Goal: Task Accomplishment & Management: Manage account settings

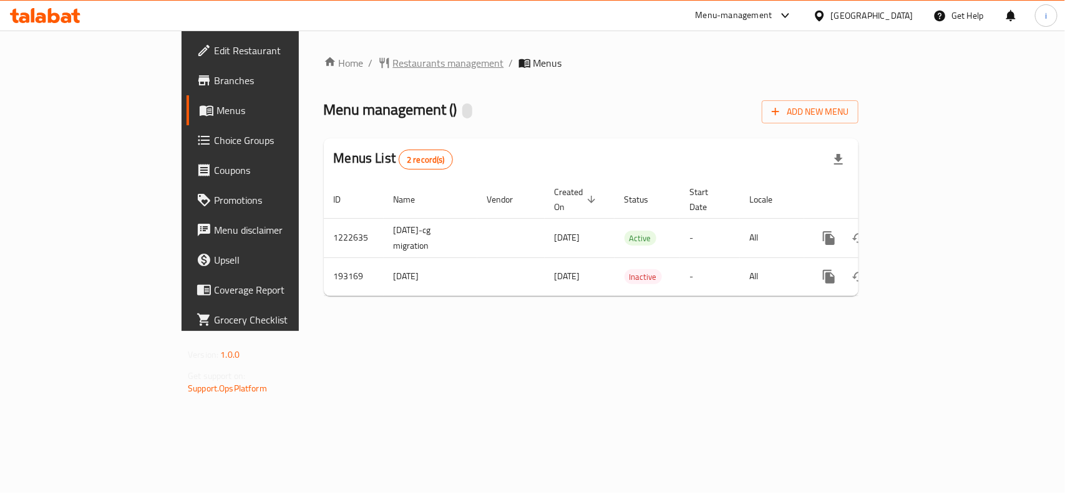
click at [393, 57] on span "Restaurants management" at bounding box center [448, 63] width 111 height 15
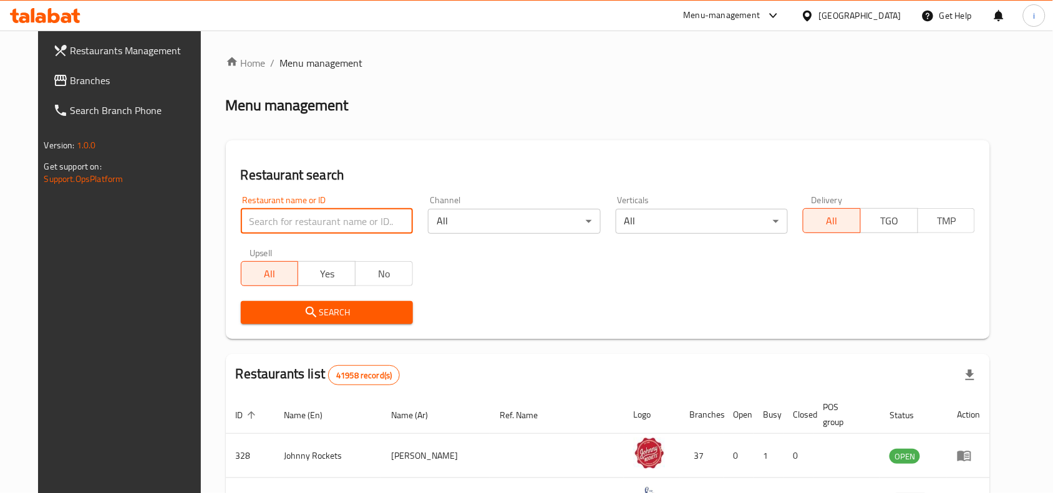
click at [254, 225] on input "search" at bounding box center [327, 221] width 172 height 25
paste input "620808"
type input "620808"
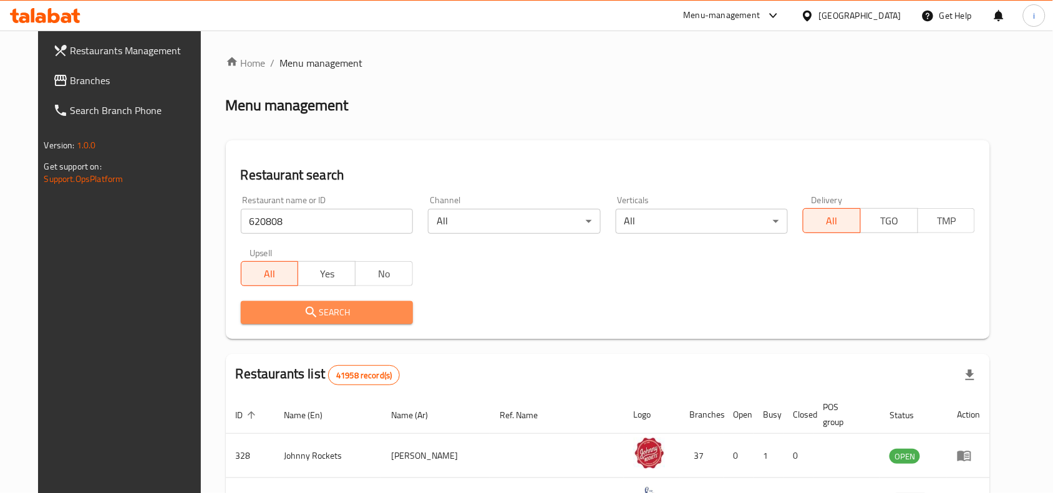
click at [339, 307] on span "Search" at bounding box center [327, 313] width 152 height 16
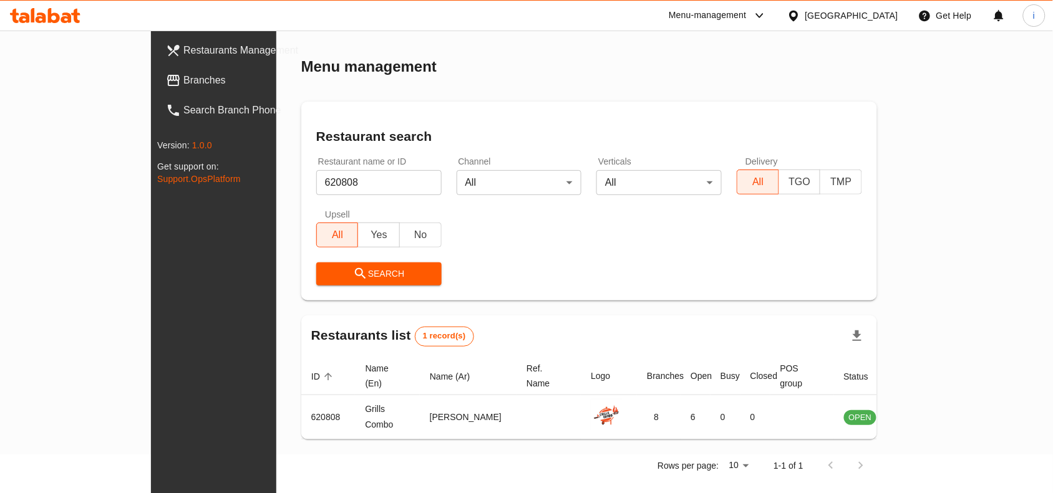
scroll to position [38, 0]
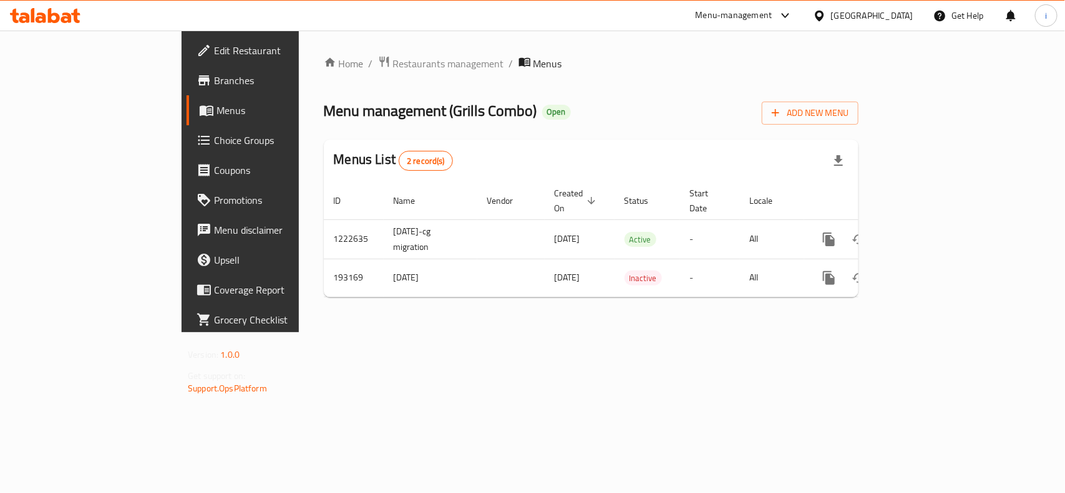
click at [214, 54] on span "Edit Restaurant" at bounding box center [281, 50] width 135 height 15
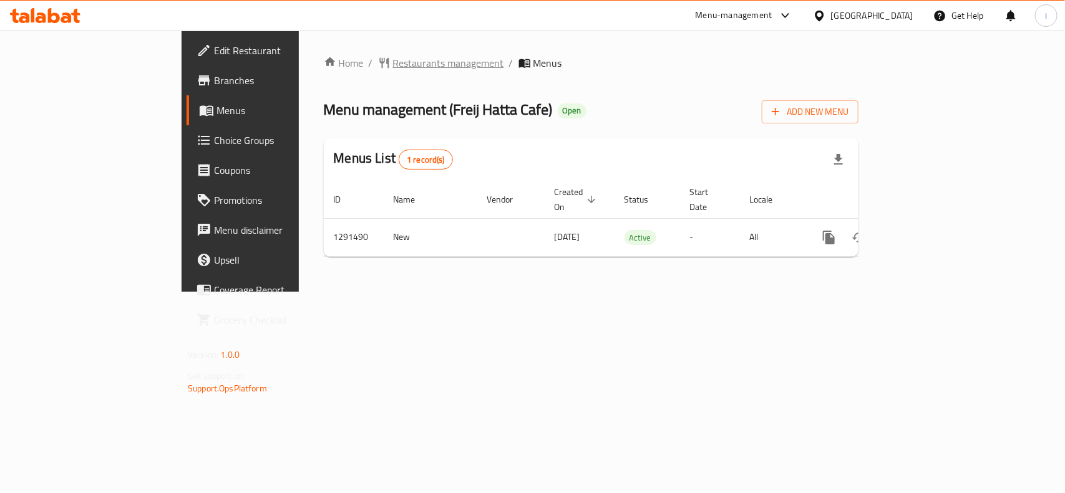
click at [393, 67] on span "Restaurants management" at bounding box center [448, 63] width 111 height 15
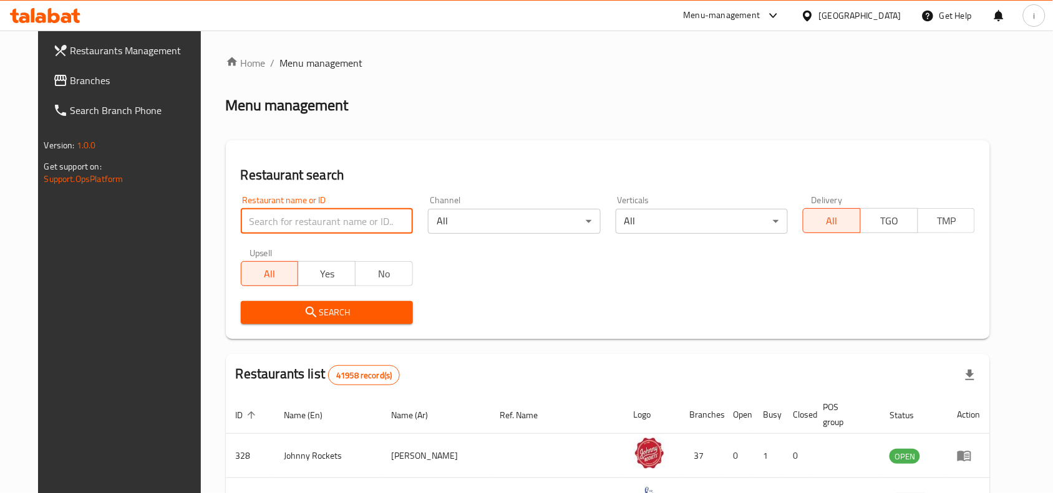
click at [296, 218] on input "search" at bounding box center [327, 221] width 172 height 25
paste input "698730"
type input "698730"
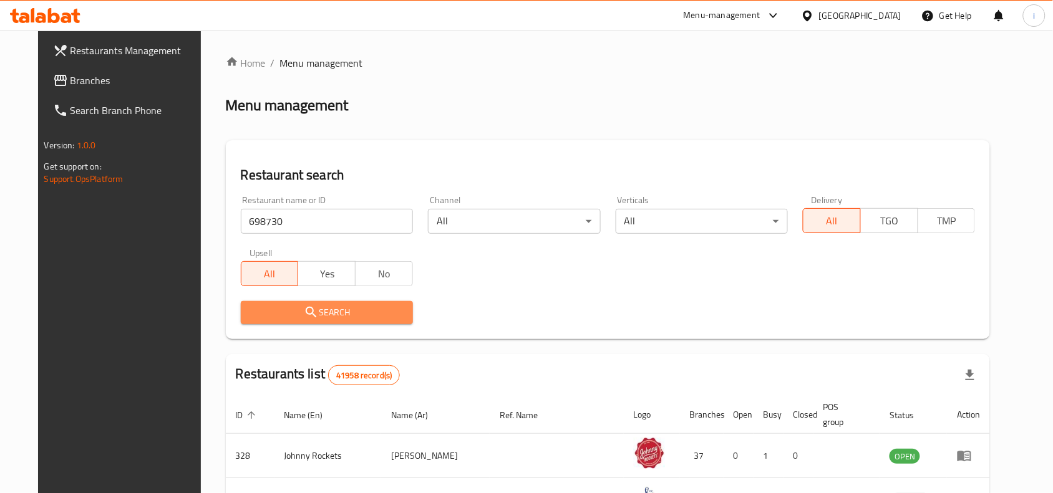
click at [318, 306] on span "Search" at bounding box center [327, 313] width 152 height 16
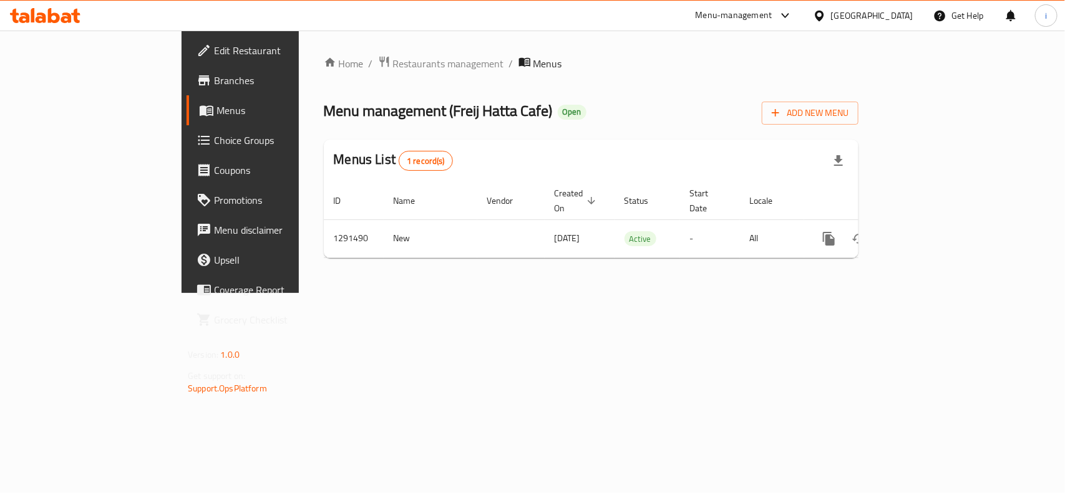
click at [214, 54] on span "Edit Restaurant" at bounding box center [281, 50] width 135 height 15
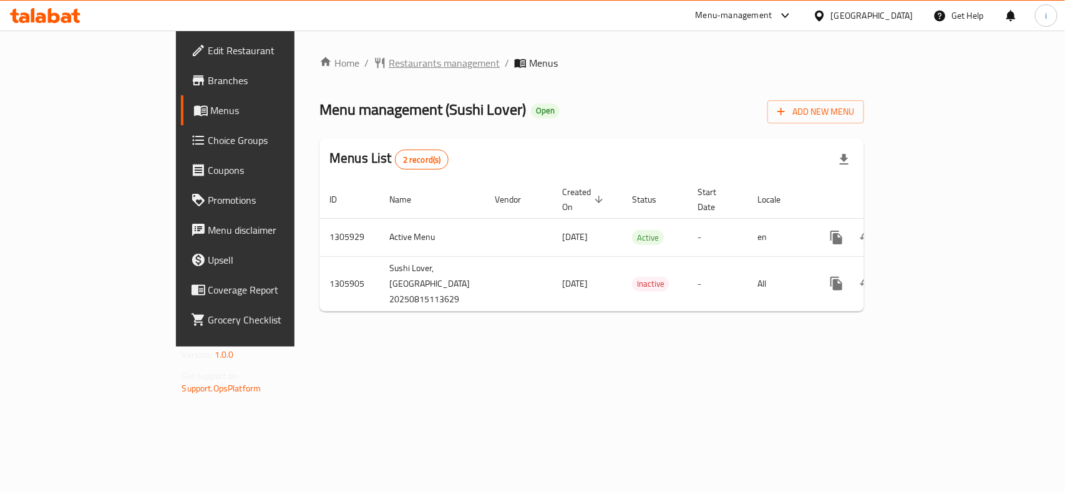
click at [389, 64] on span "Restaurants management" at bounding box center [444, 63] width 111 height 15
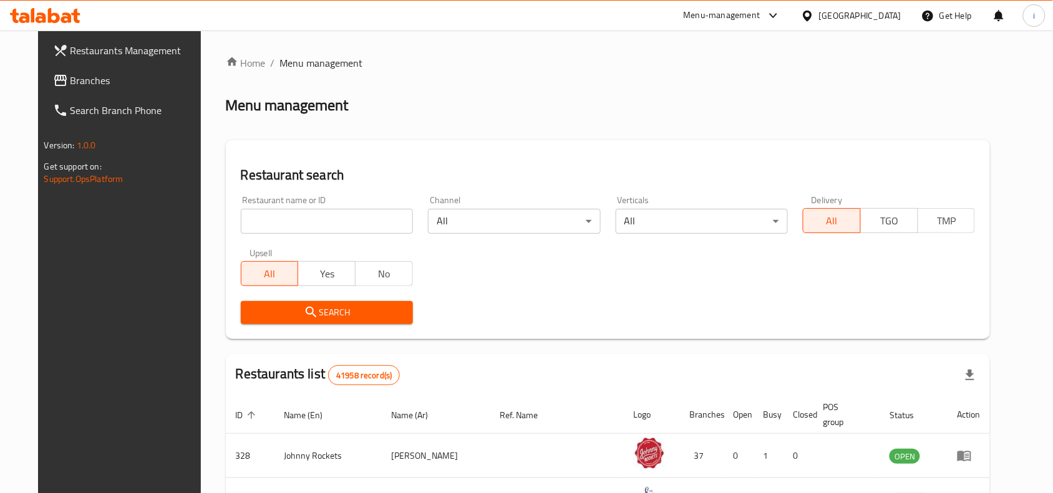
click at [289, 219] on input "search" at bounding box center [327, 221] width 172 height 25
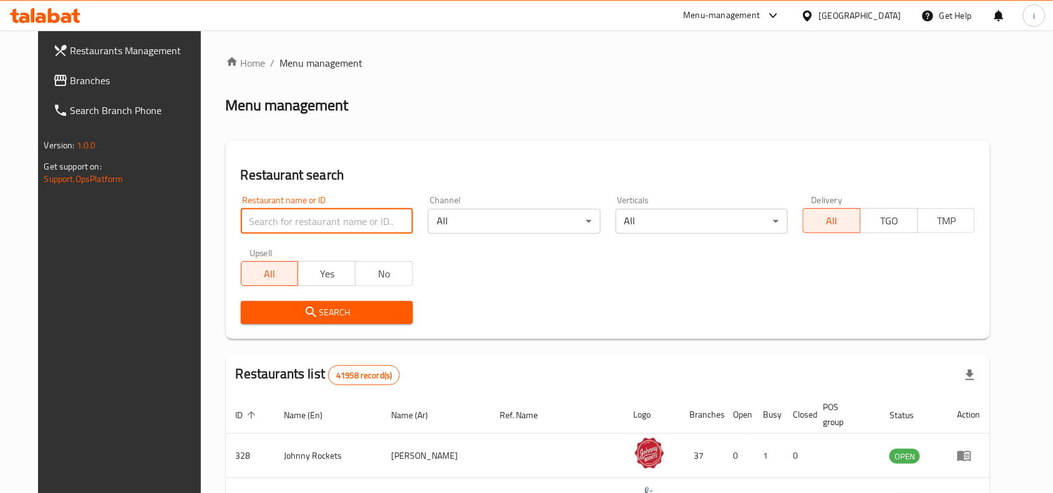
paste input "703915"
type input "703915"
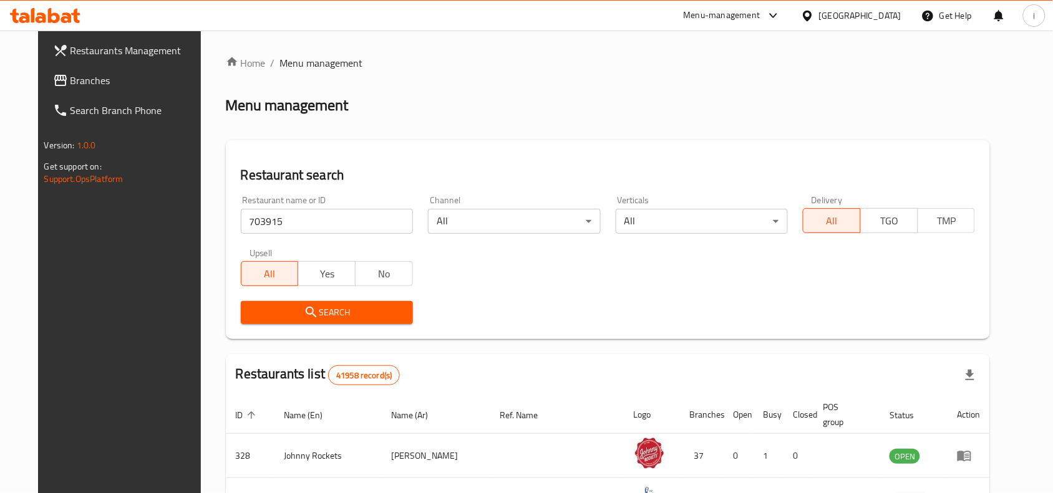
click at [304, 311] on icon "submit" at bounding box center [311, 312] width 15 height 15
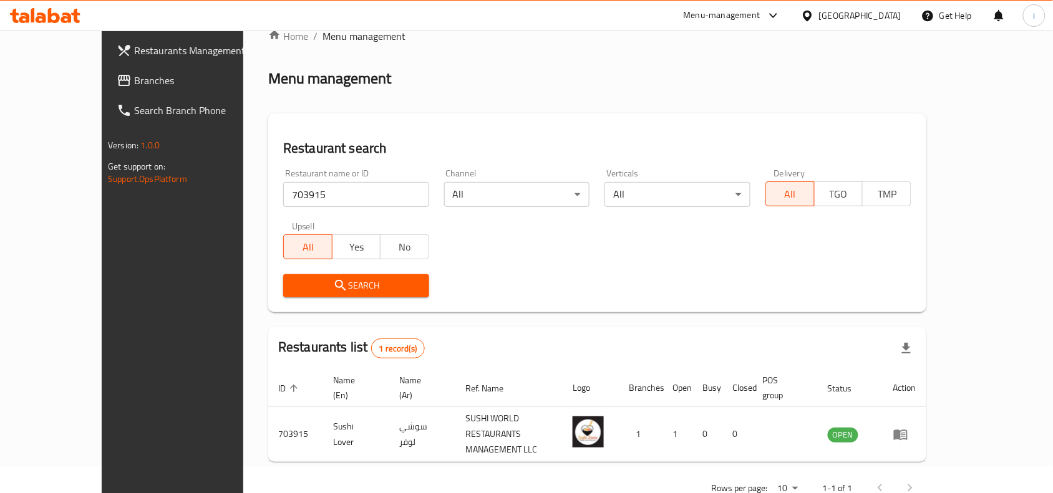
scroll to position [39, 0]
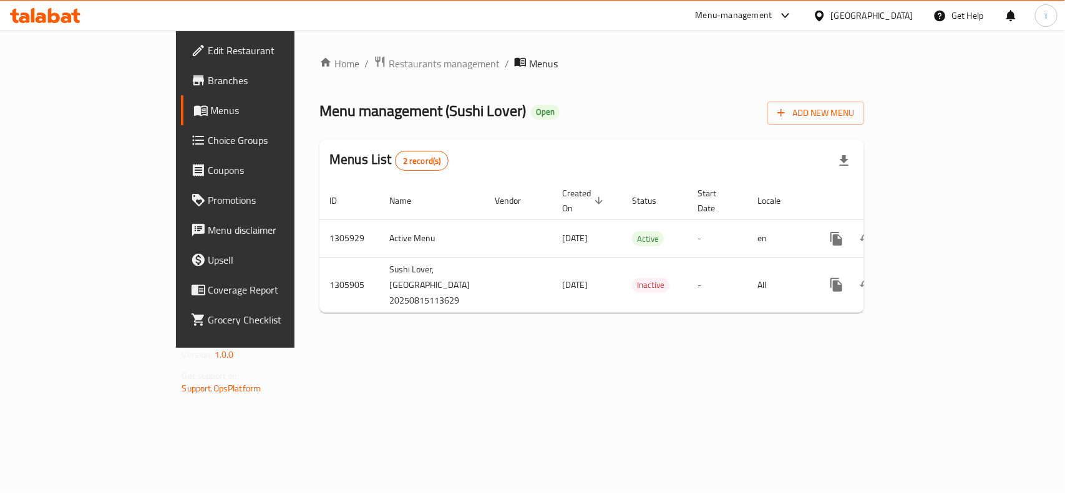
click at [181, 58] on link "Edit Restaurant" at bounding box center [267, 51] width 173 height 30
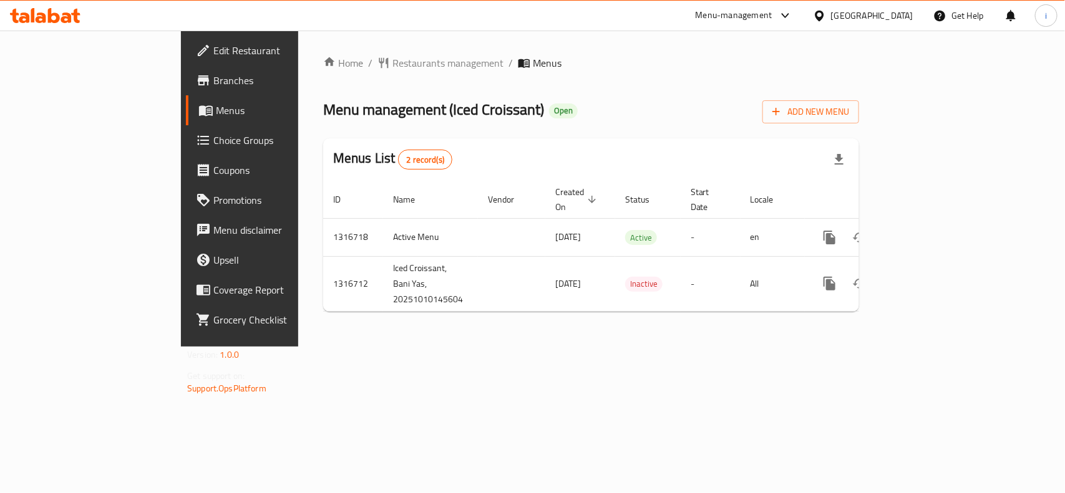
click at [349, 51] on div "Home / Restaurants management / Menus Menu management ( Iced Croissant ) Open A…" at bounding box center [591, 189] width 586 height 316
click at [392, 64] on span "Restaurants management" at bounding box center [447, 63] width 111 height 15
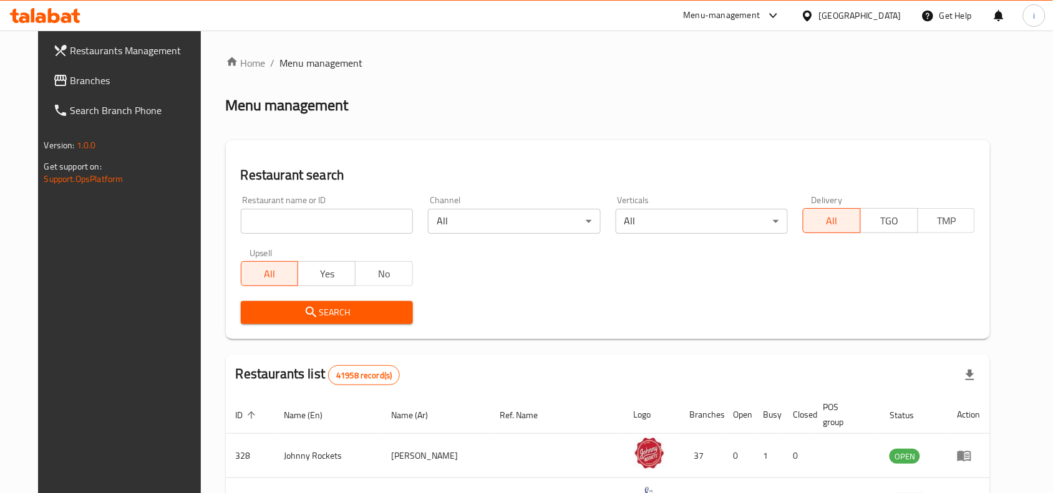
click at [287, 225] on input "search" at bounding box center [327, 221] width 172 height 25
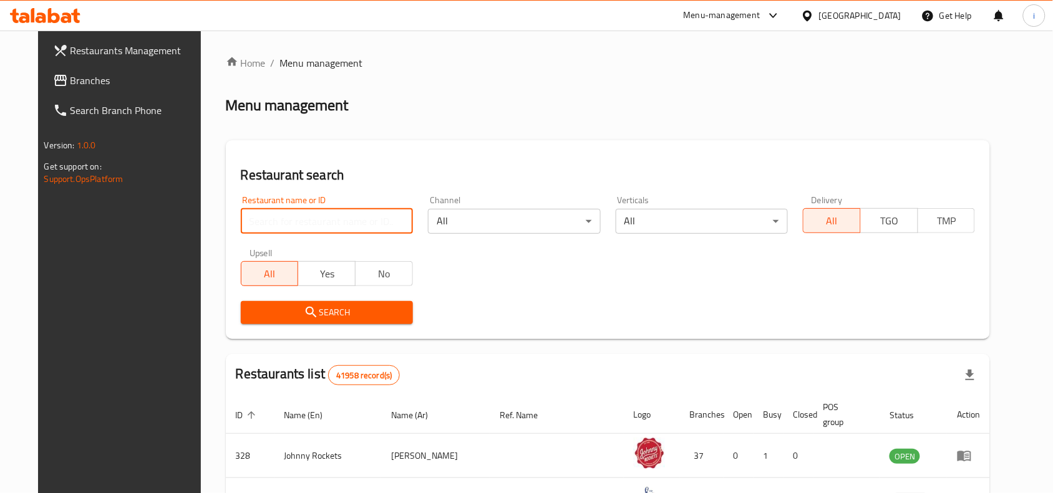
paste input "707761"
type input "707761"
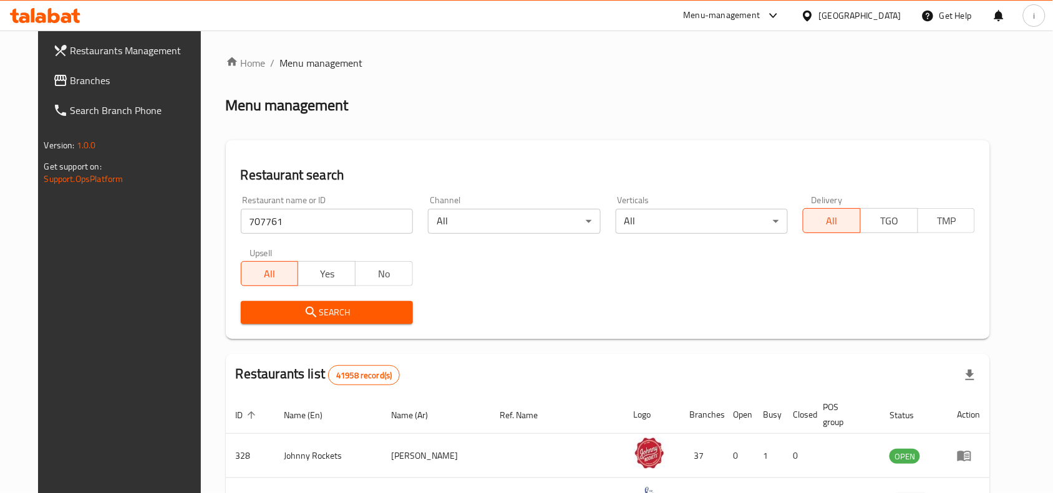
click at [304, 306] on icon "submit" at bounding box center [311, 312] width 15 height 15
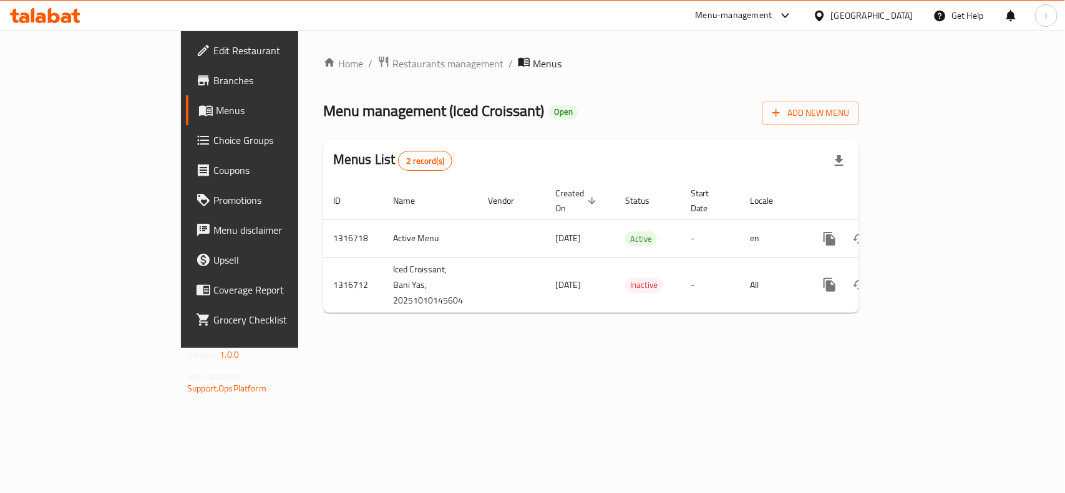
click at [213, 50] on span "Edit Restaurant" at bounding box center [280, 50] width 135 height 15
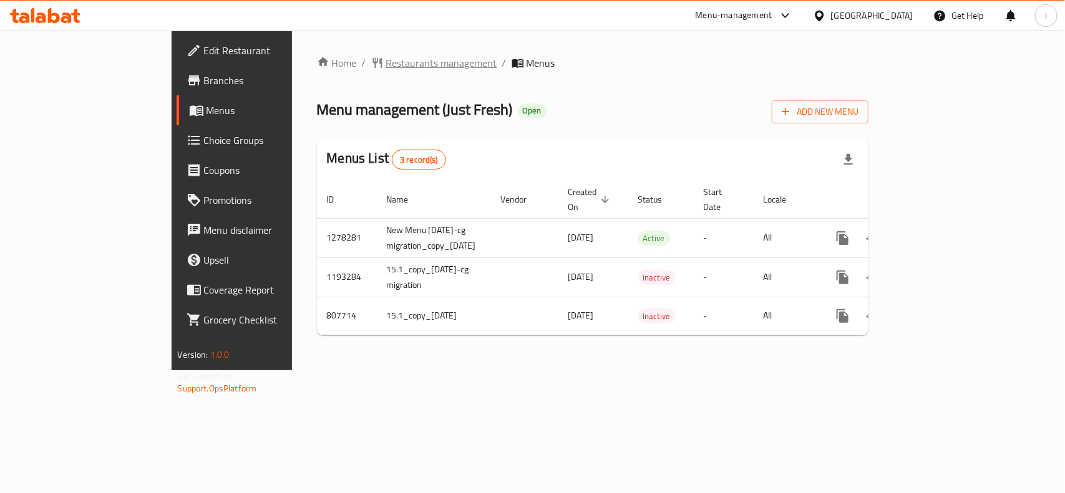
click at [386, 64] on span "Restaurants management" at bounding box center [441, 63] width 111 height 15
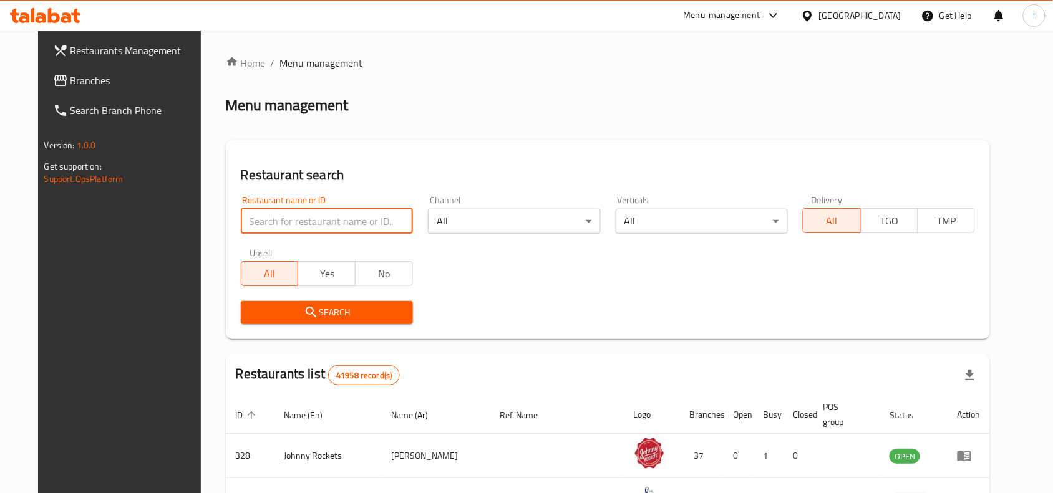
click at [312, 213] on input "search" at bounding box center [327, 221] width 172 height 25
paste input "8729"
type input "8729"
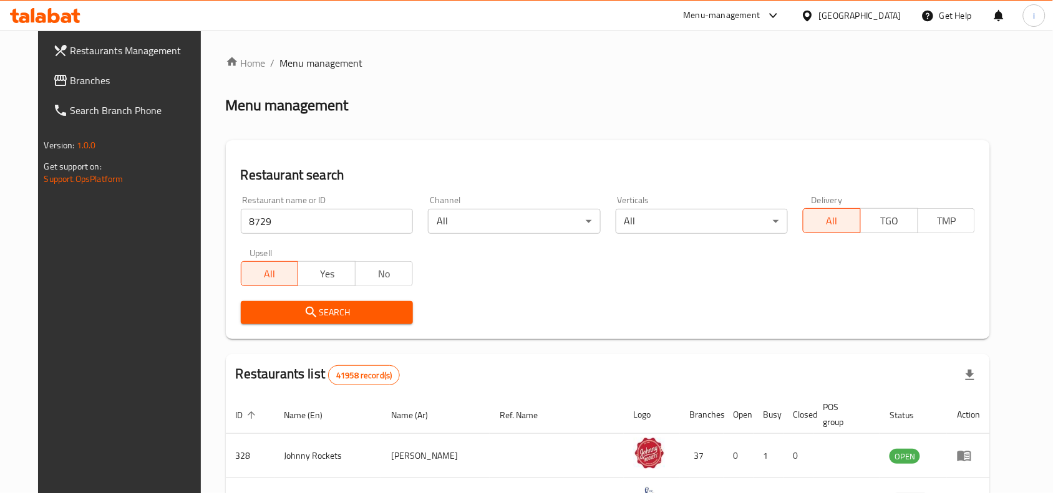
click at [341, 301] on button "Search" at bounding box center [327, 312] width 172 height 23
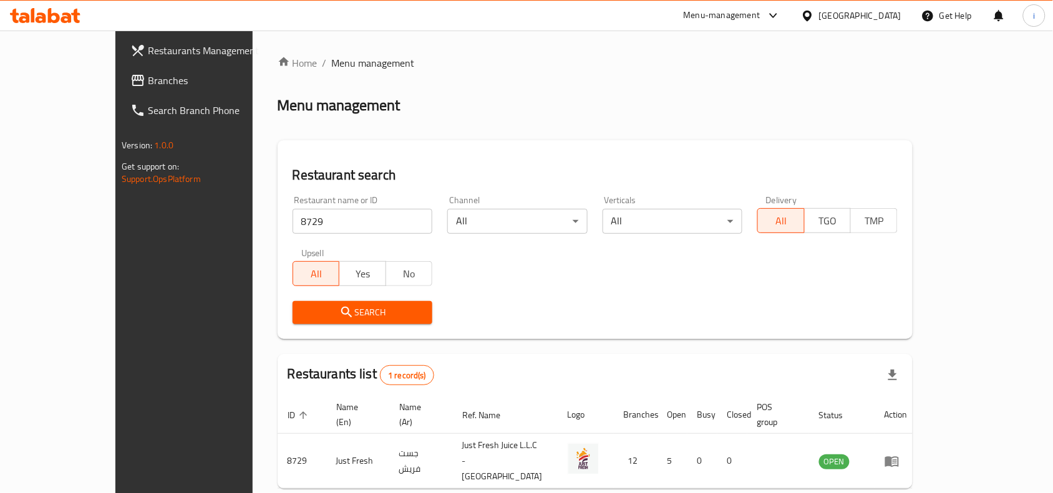
scroll to position [39, 0]
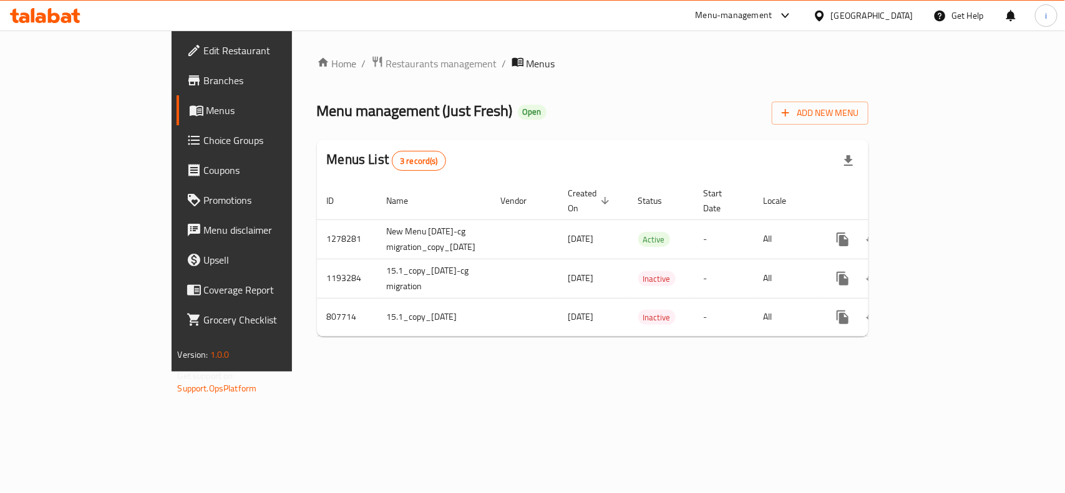
click at [204, 52] on span "Edit Restaurant" at bounding box center [271, 50] width 135 height 15
click at [204, 135] on span "Choice Groups" at bounding box center [271, 140] width 135 height 15
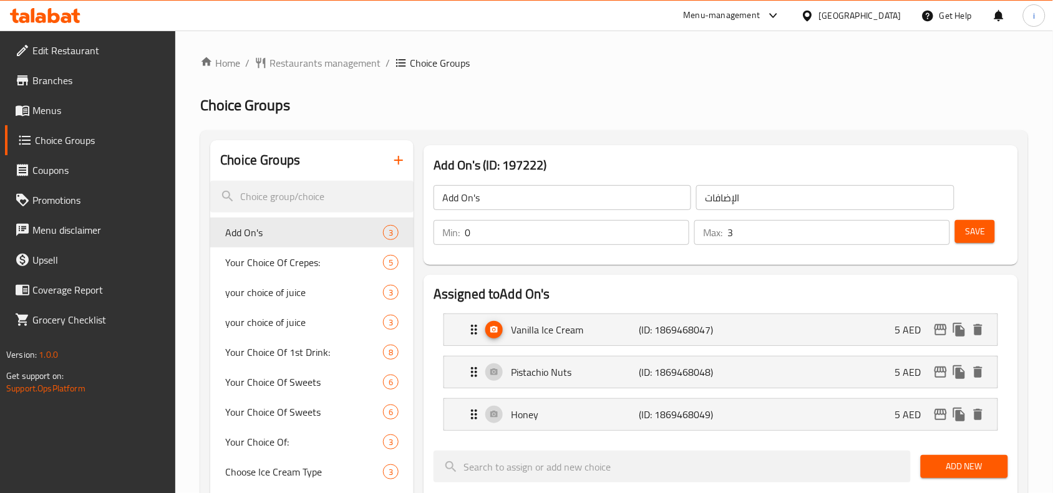
scroll to position [156, 0]
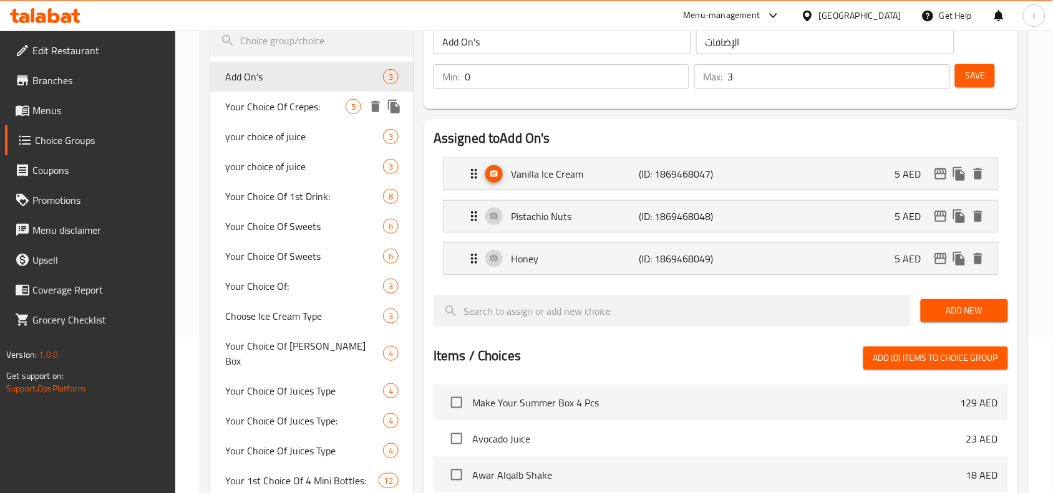
click at [292, 107] on span "Your Choice Of Crepes:" at bounding box center [285, 106] width 120 height 15
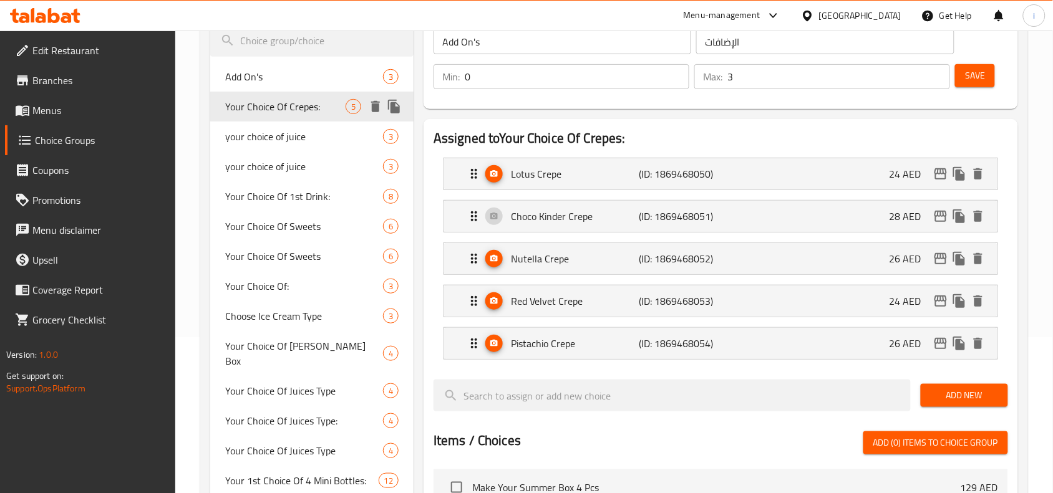
type input "Your Choice Of Crepes:"
type input "اختيارك من الكريب:"
type input "1"
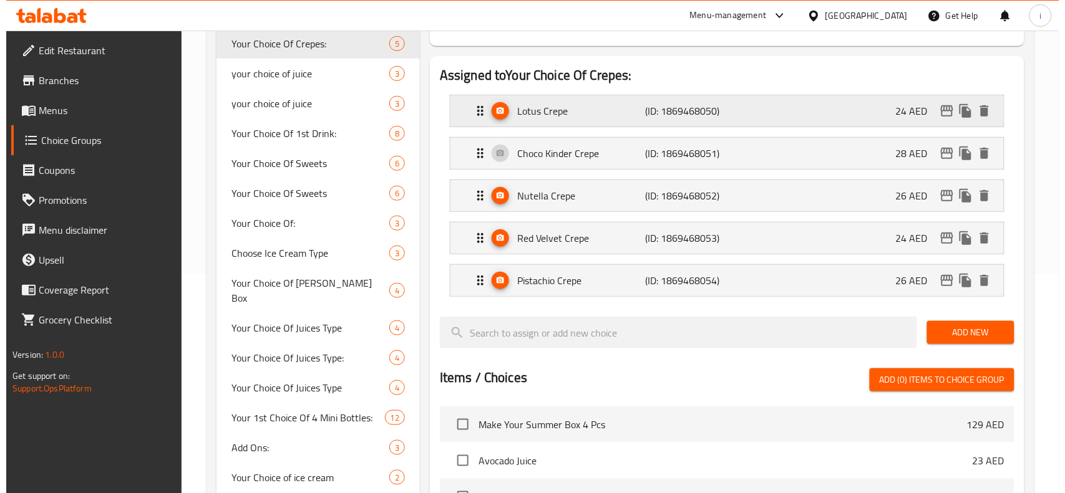
scroll to position [78, 0]
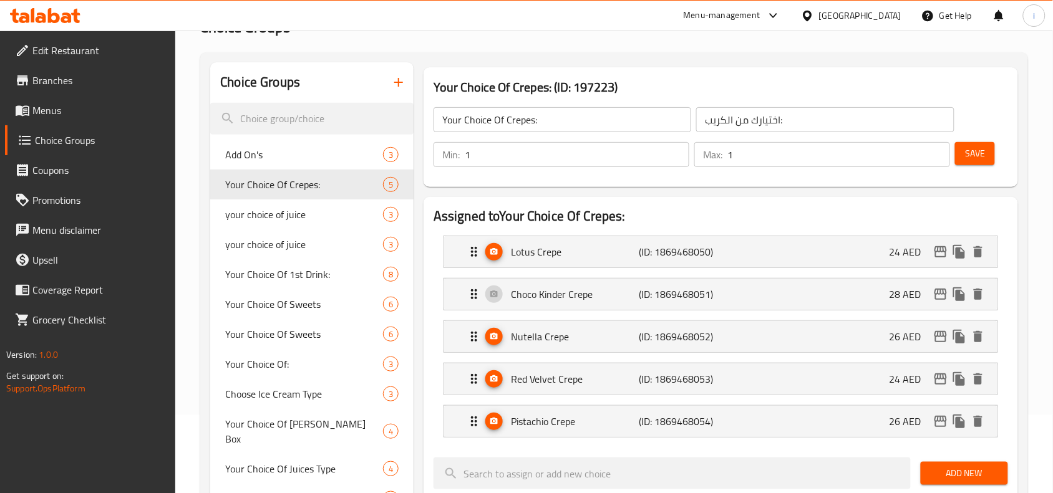
click at [743, 117] on input "اختيارك من الكريب:" at bounding box center [825, 119] width 258 height 25
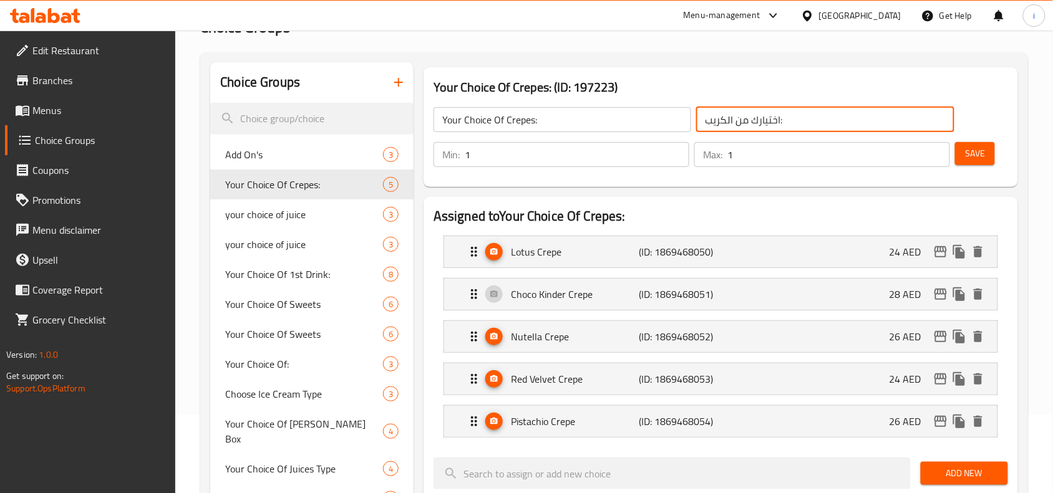
click at [743, 117] on input "اختيارك من الكريب:" at bounding box center [825, 119] width 258 height 25
click at [690, 207] on h2 "Assigned to Your Choice Of Crepes:" at bounding box center [720, 216] width 574 height 19
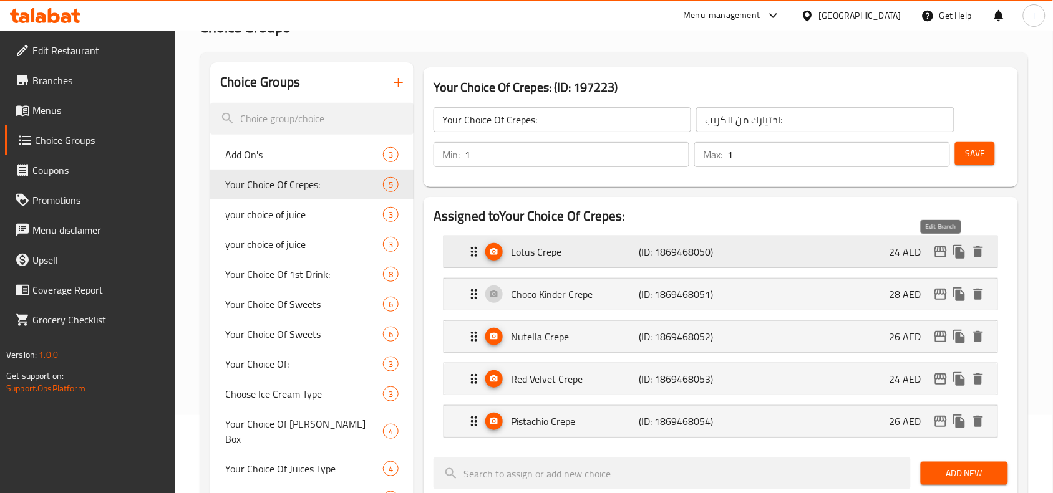
click at [934, 251] on icon "edit" at bounding box center [940, 251] width 12 height 11
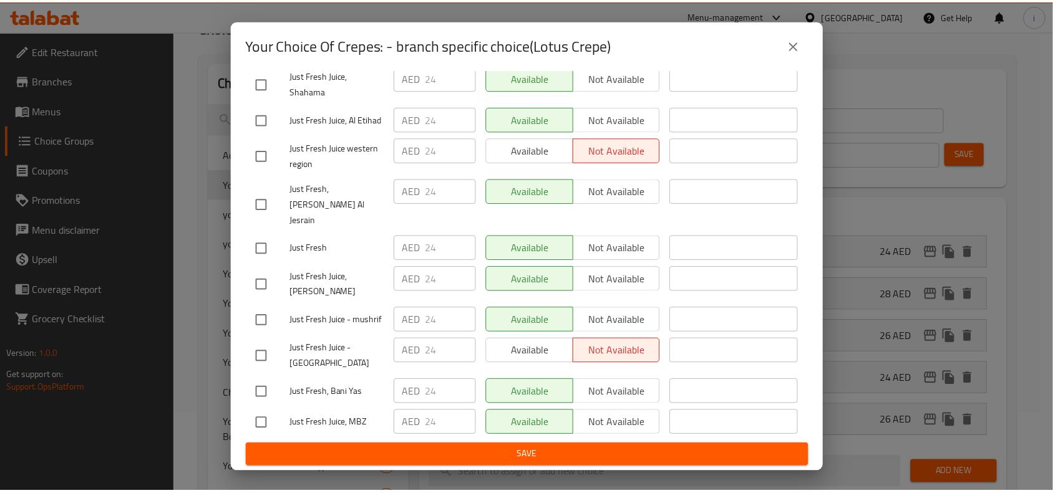
scroll to position [0, 0]
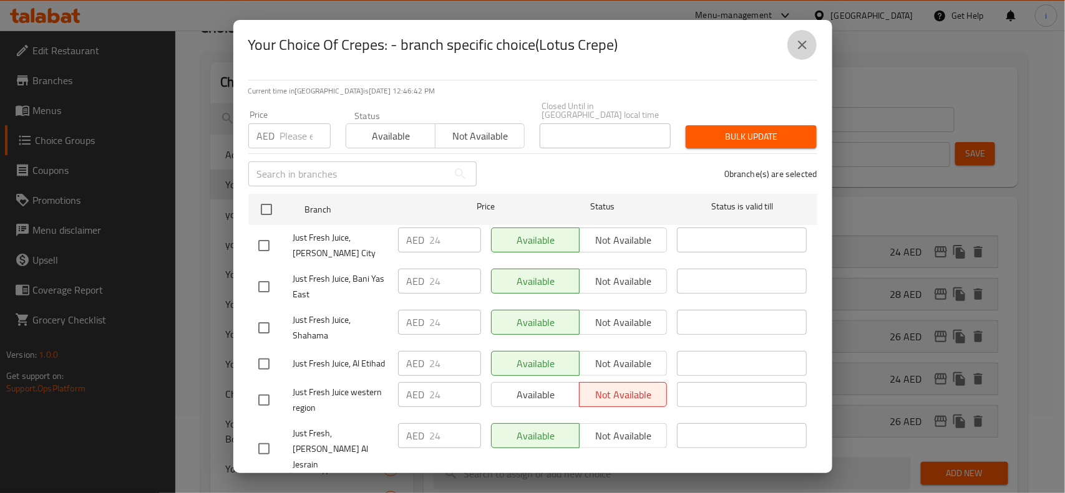
click at [789, 45] on button "close" at bounding box center [802, 45] width 30 height 30
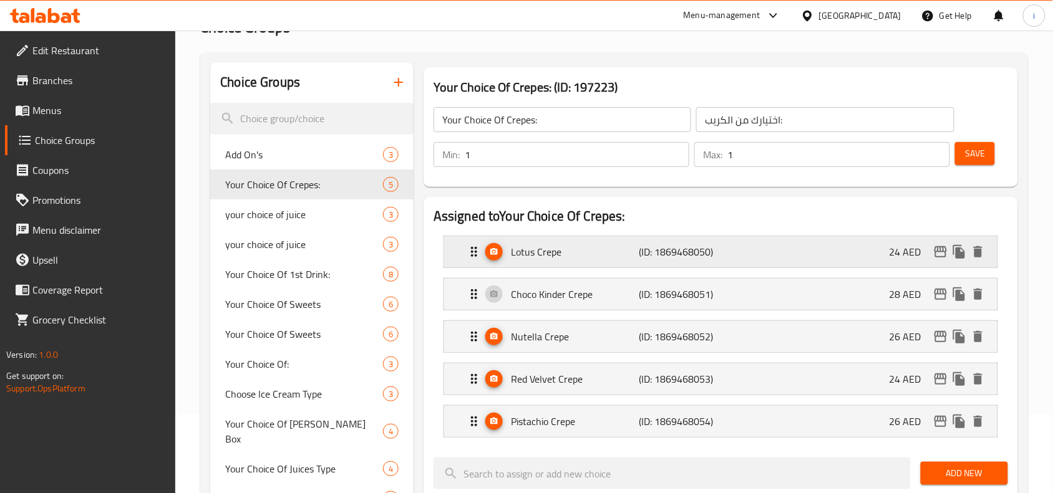
click at [959, 254] on icon "duplicate" at bounding box center [959, 252] width 12 height 14
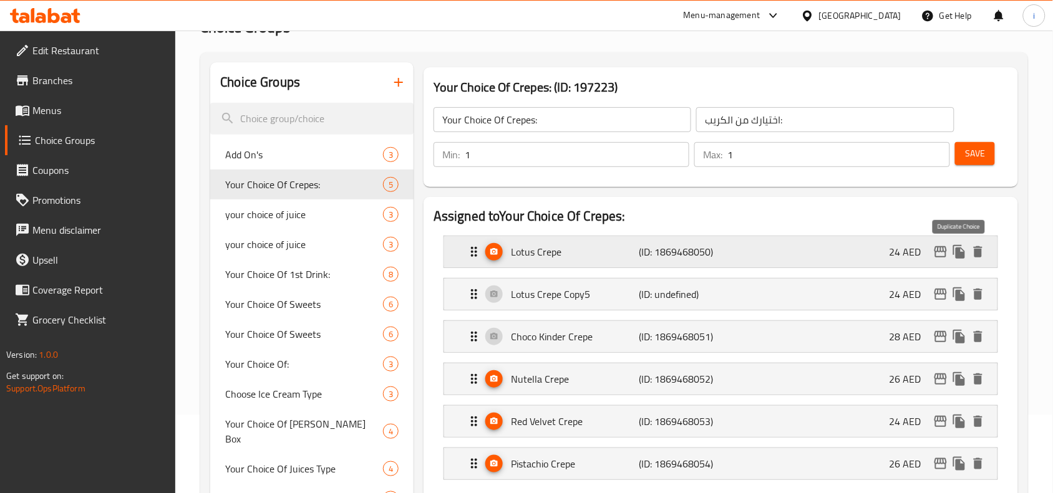
click at [959, 254] on icon "duplicate" at bounding box center [959, 252] width 12 height 14
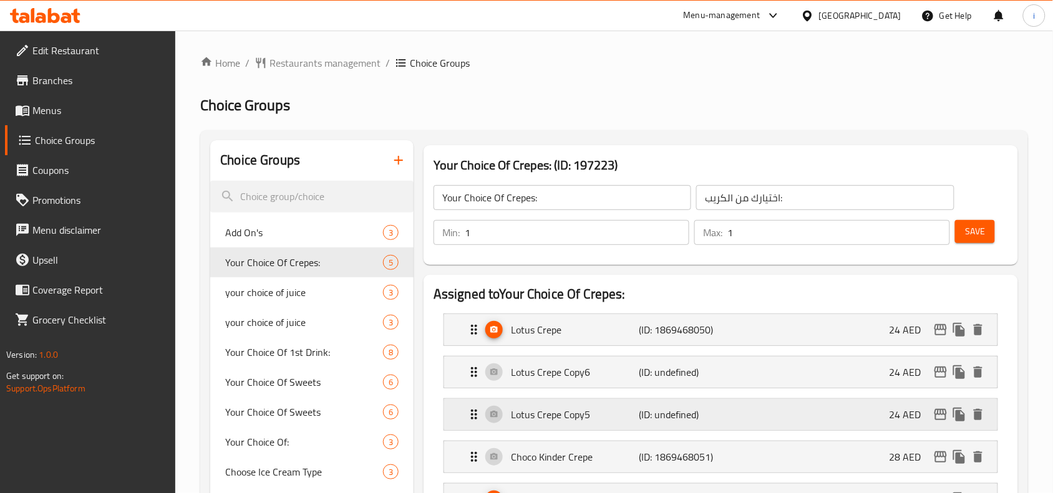
click at [475, 415] on icon "Expand" at bounding box center [474, 415] width 6 height 10
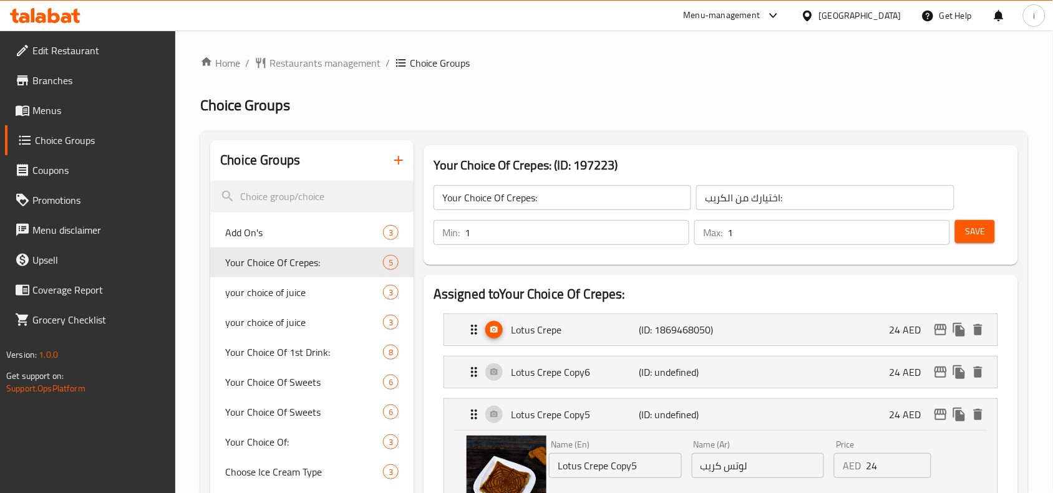
click at [58, 77] on span "Branches" at bounding box center [98, 80] width 133 height 15
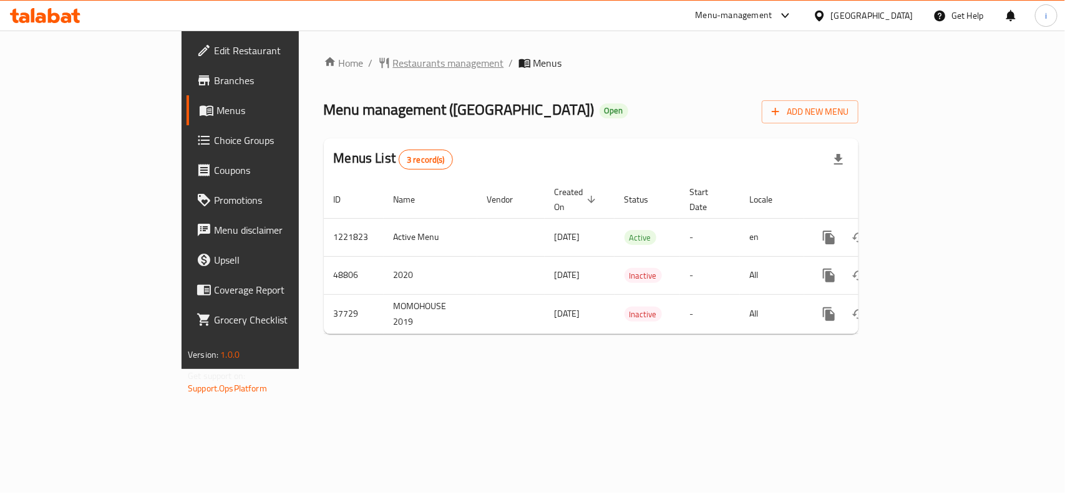
click at [393, 67] on span "Restaurants management" at bounding box center [448, 63] width 111 height 15
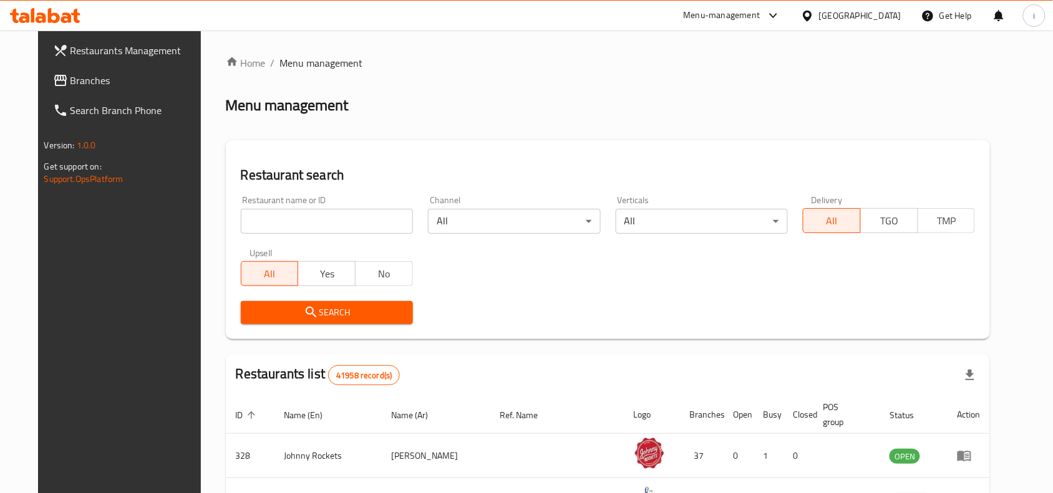
click at [314, 220] on input "search" at bounding box center [327, 221] width 172 height 25
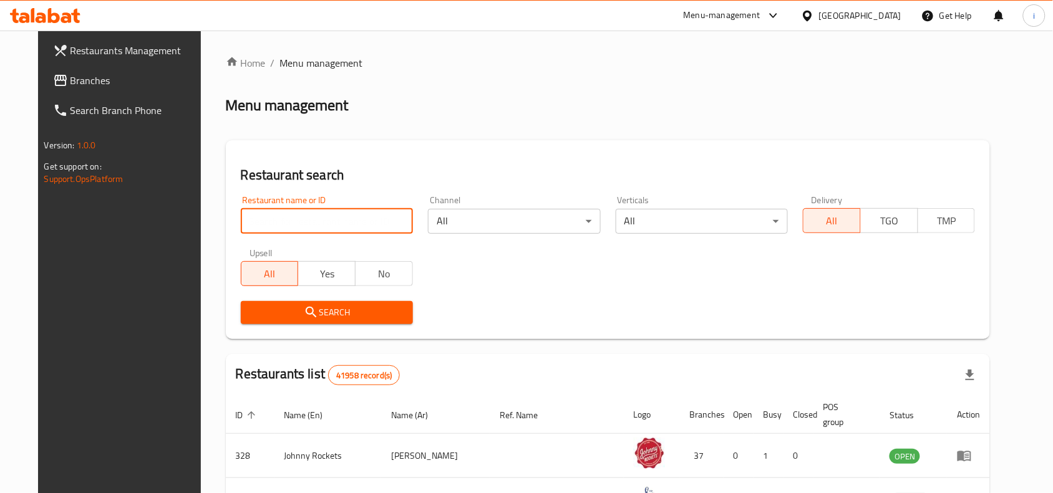
paste input "14451"
type input "14451"
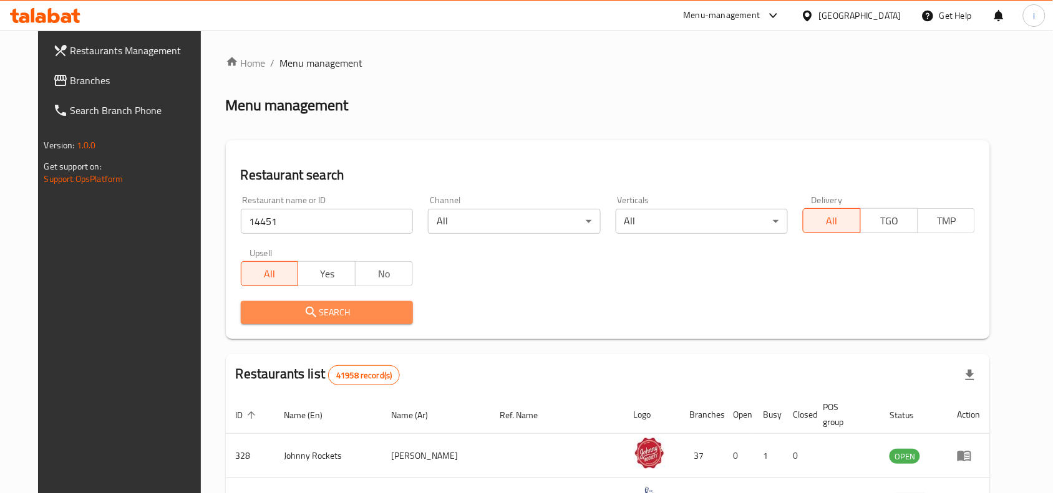
click at [319, 305] on span "Search" at bounding box center [327, 313] width 152 height 16
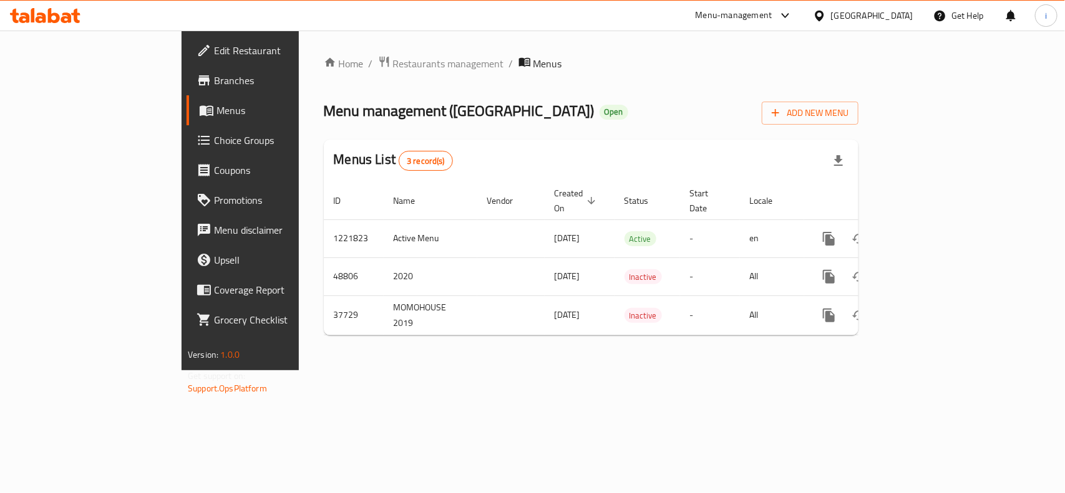
click at [214, 50] on span "Edit Restaurant" at bounding box center [281, 50] width 135 height 15
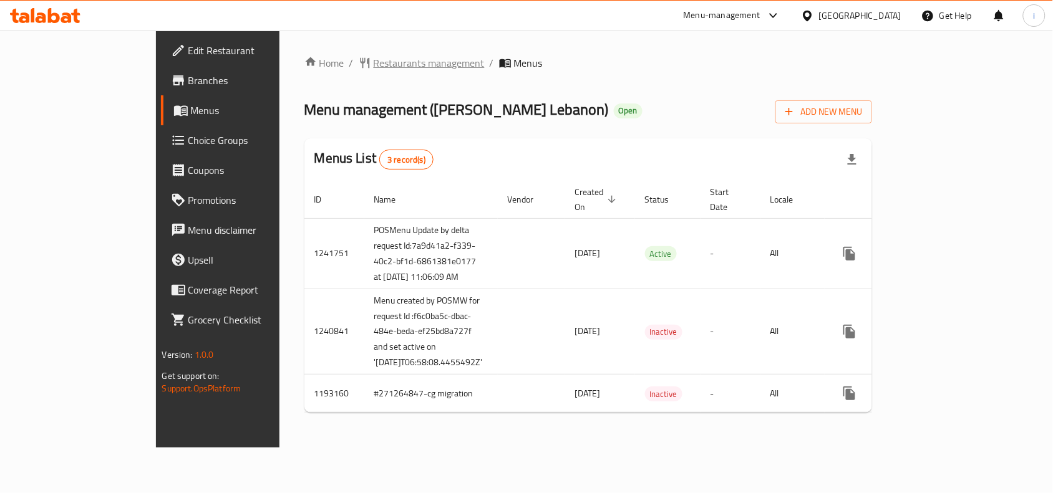
click at [374, 60] on span "Restaurants management" at bounding box center [429, 63] width 111 height 15
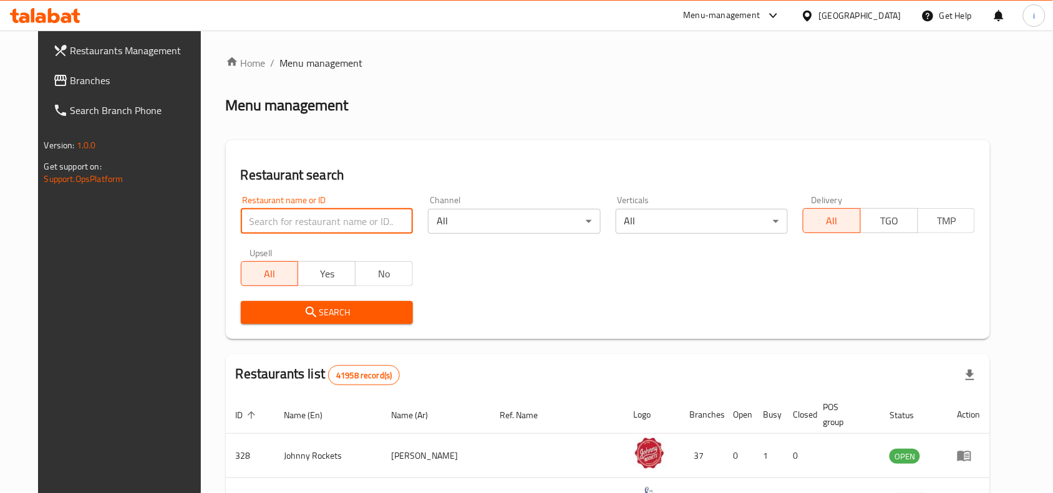
click at [306, 215] on input "search" at bounding box center [327, 221] width 172 height 25
paste input "3658"
type input "3658"
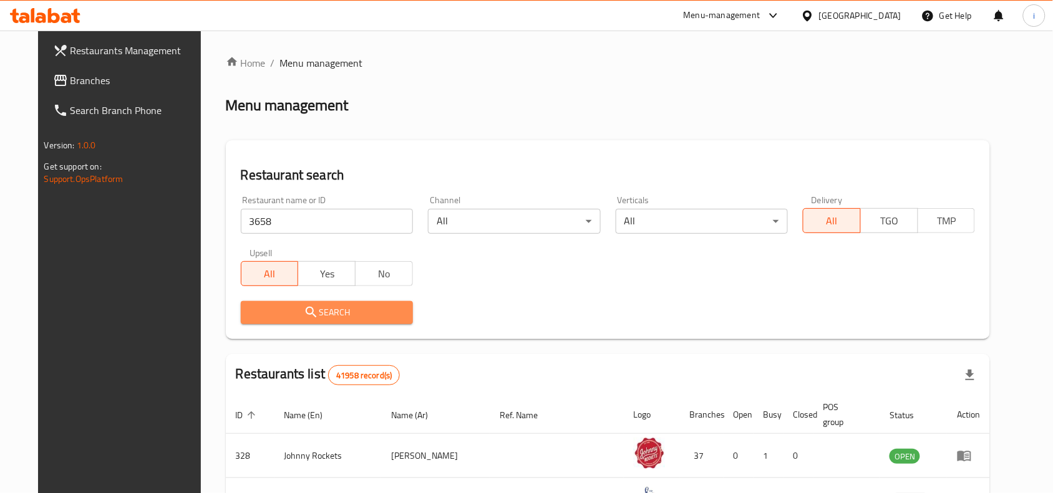
click at [260, 311] on span "Search" at bounding box center [327, 313] width 152 height 16
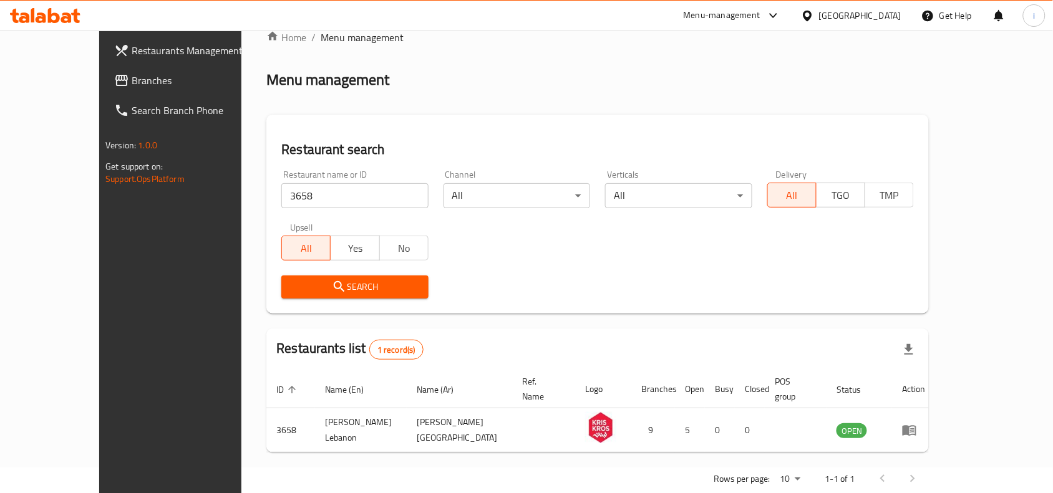
scroll to position [39, 0]
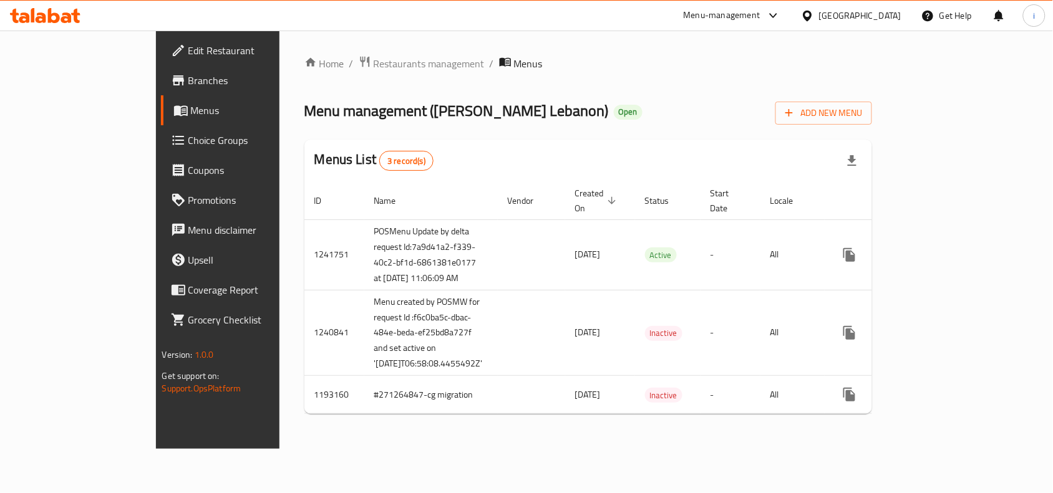
click at [188, 54] on span "Edit Restaurant" at bounding box center [254, 50] width 133 height 15
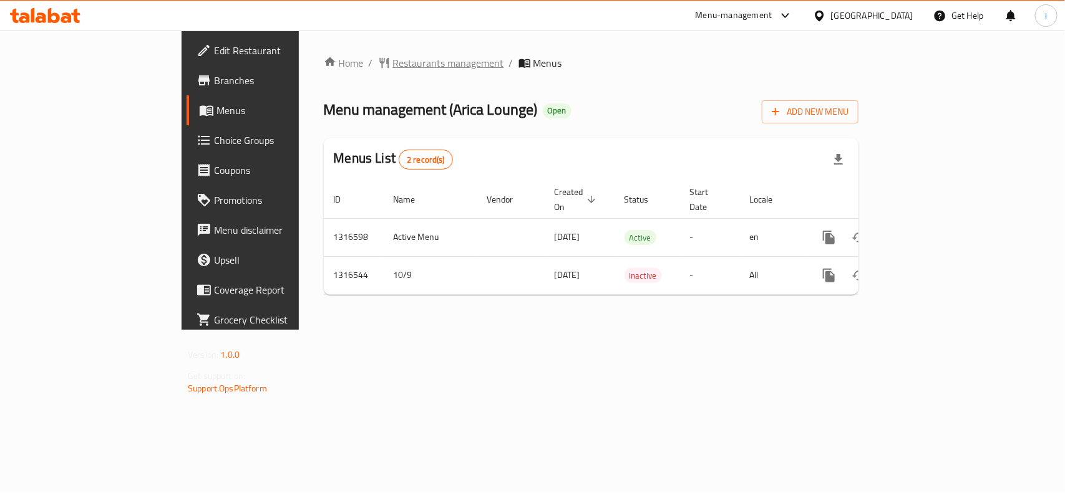
click at [393, 69] on span "Restaurants management" at bounding box center [448, 63] width 111 height 15
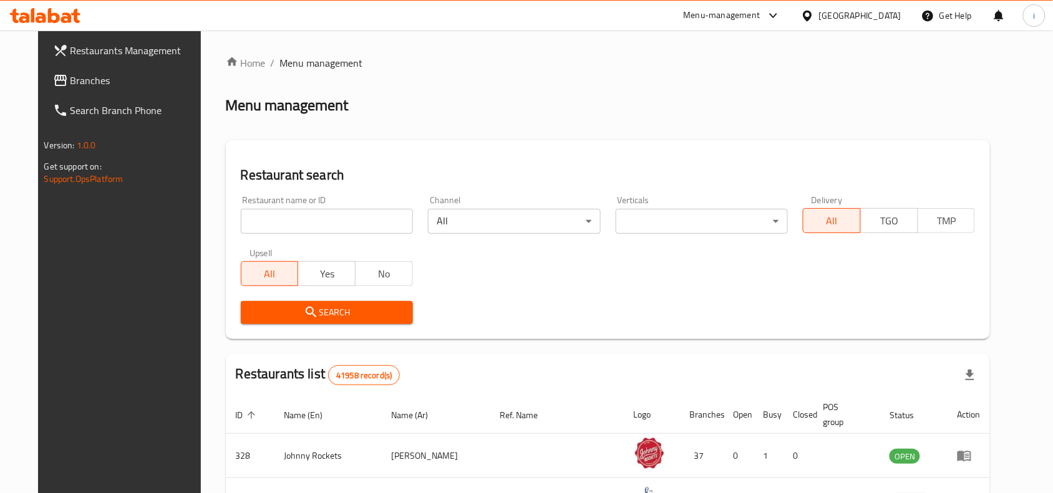
click at [299, 218] on input "search" at bounding box center [327, 221] width 172 height 25
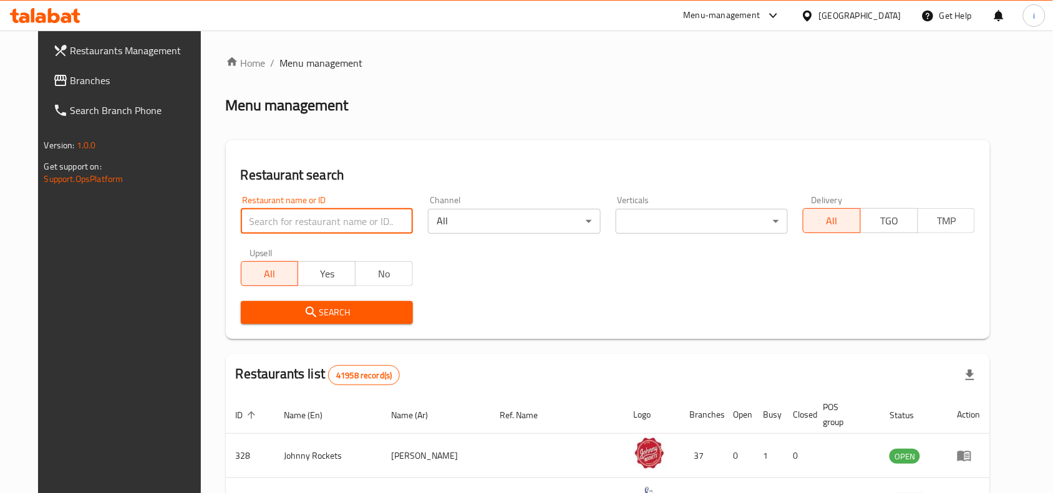
paste input "707692"
type input "707692"
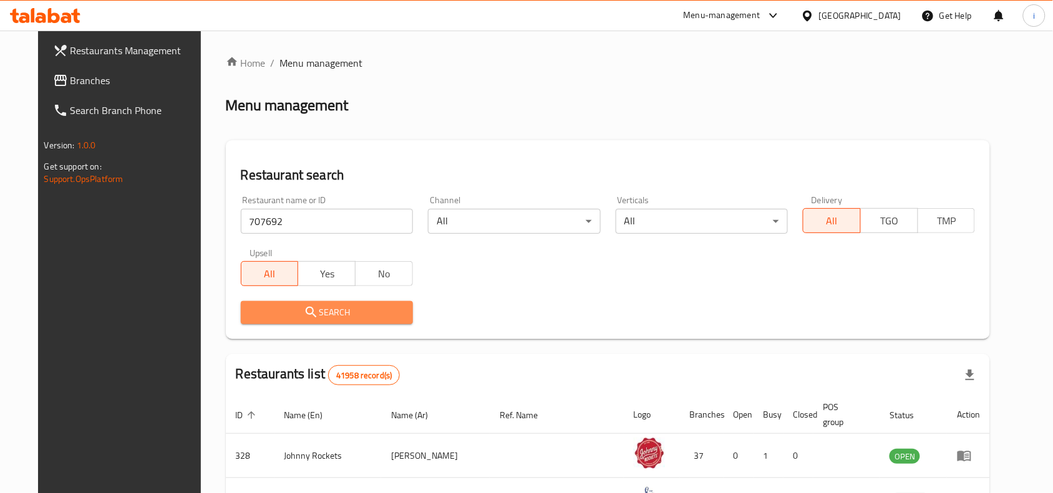
click at [312, 307] on span "Search" at bounding box center [327, 313] width 152 height 16
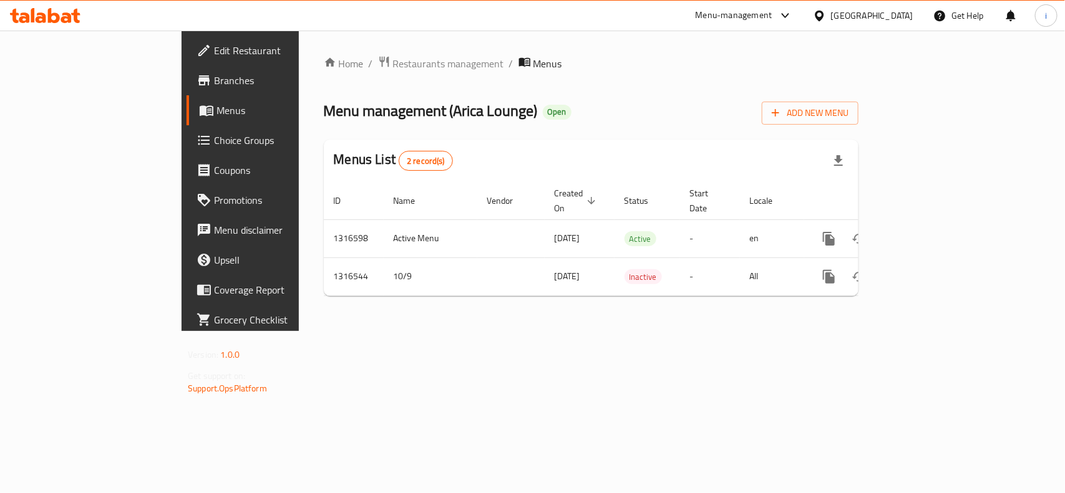
click at [214, 50] on span "Edit Restaurant" at bounding box center [281, 50] width 135 height 15
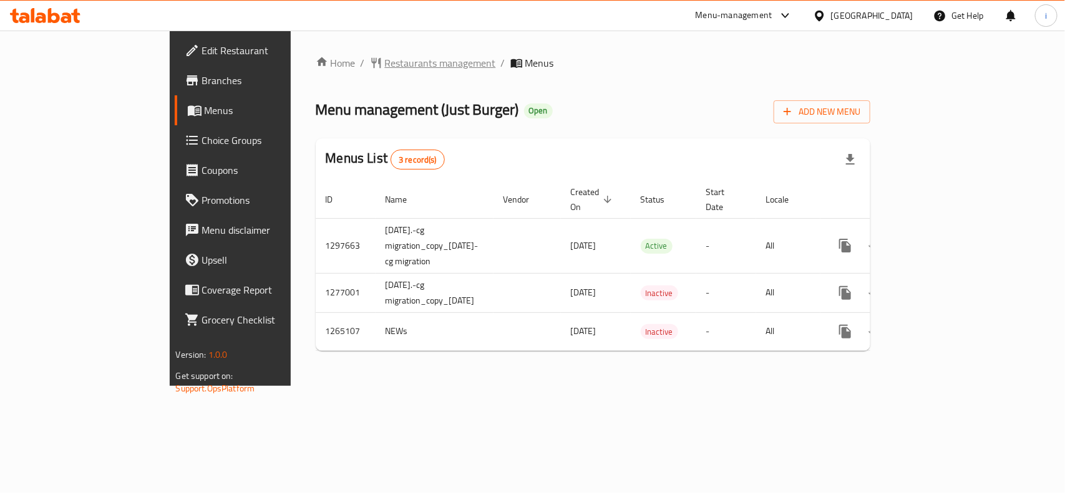
click at [385, 63] on span "Restaurants management" at bounding box center [440, 63] width 111 height 15
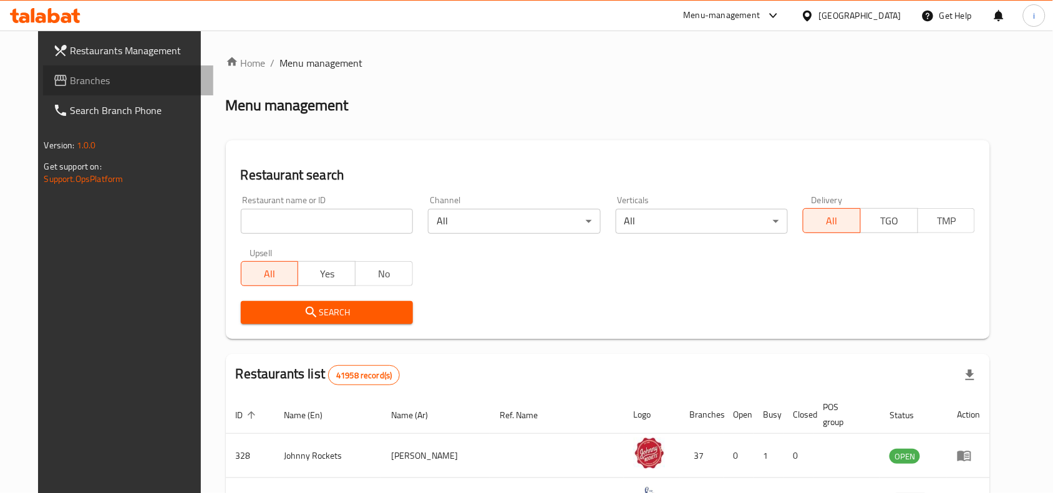
click at [85, 83] on span "Branches" at bounding box center [136, 80] width 133 height 15
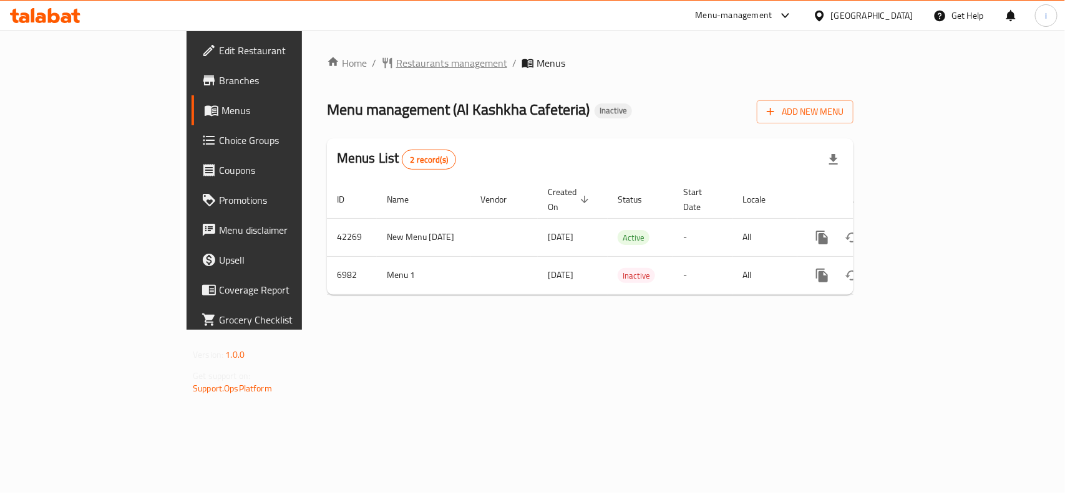
click at [396, 63] on span "Restaurants management" at bounding box center [451, 63] width 111 height 15
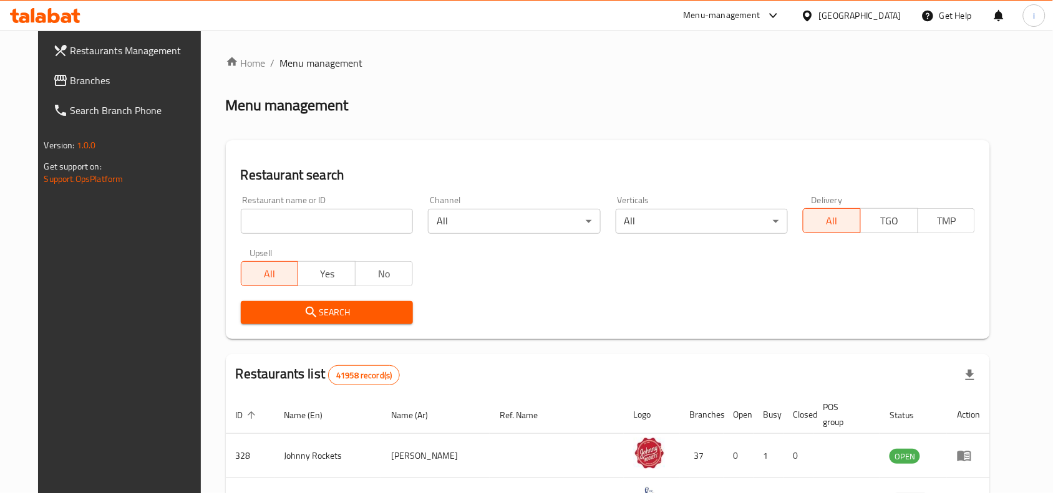
click at [265, 229] on input "search" at bounding box center [327, 221] width 172 height 25
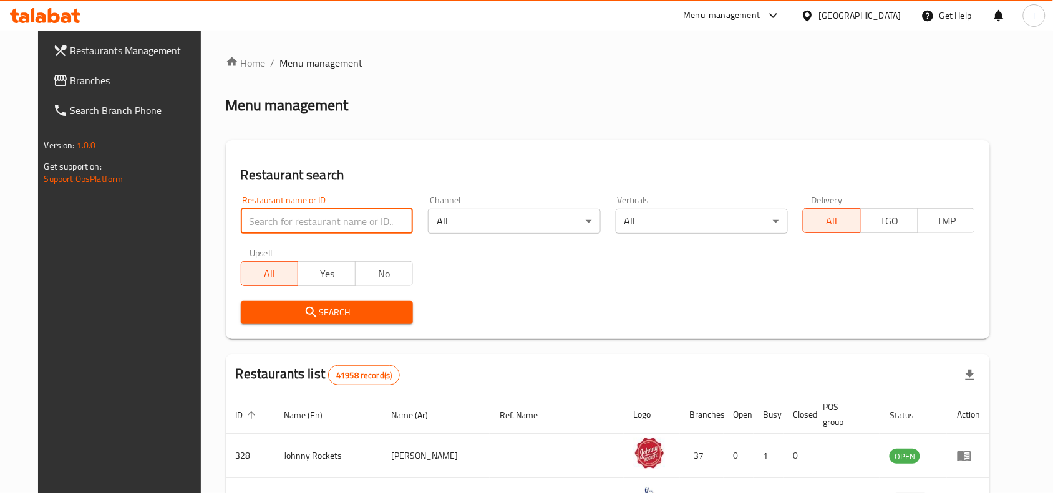
paste input "4319"
type input "4319"
click at [334, 317] on span "Search" at bounding box center [327, 313] width 152 height 16
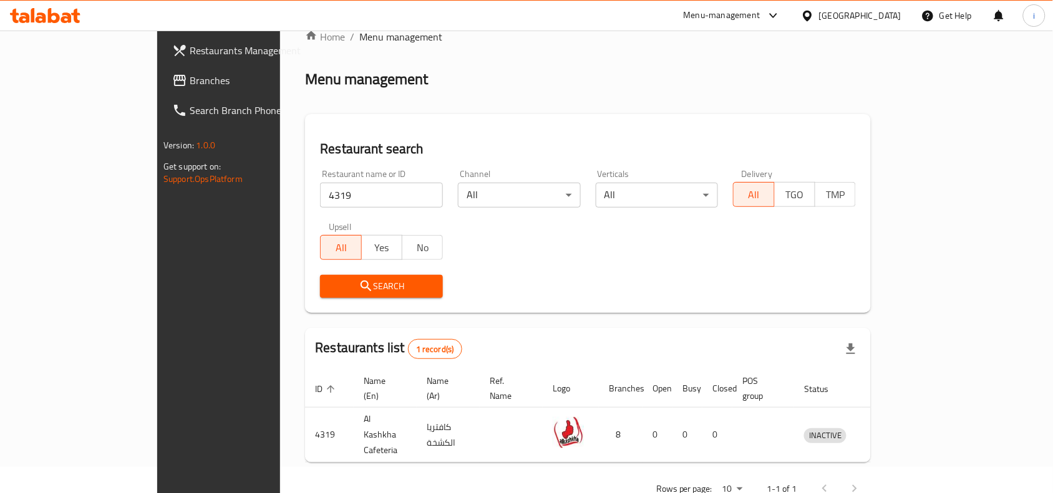
scroll to position [39, 0]
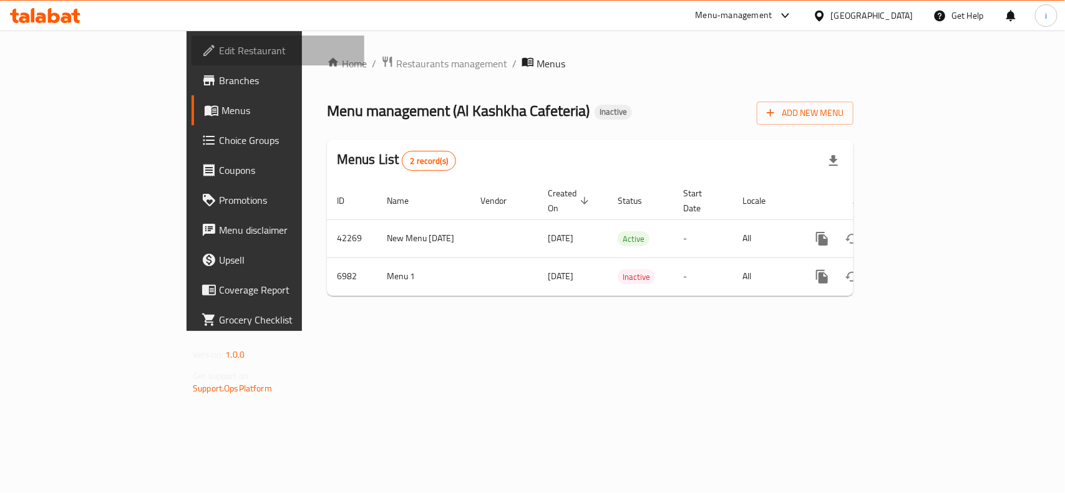
click at [219, 58] on span "Edit Restaurant" at bounding box center [286, 50] width 135 height 15
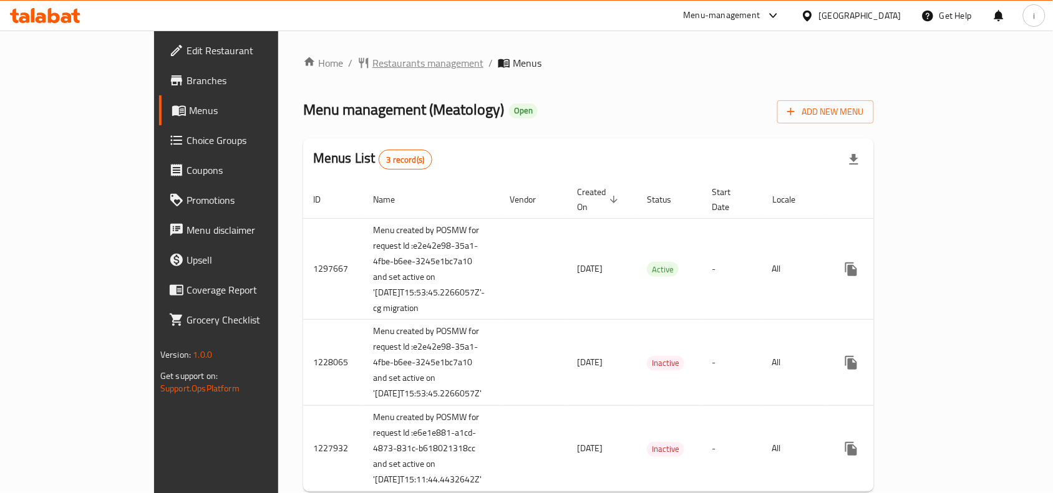
click at [372, 64] on span "Restaurants management" at bounding box center [427, 63] width 111 height 15
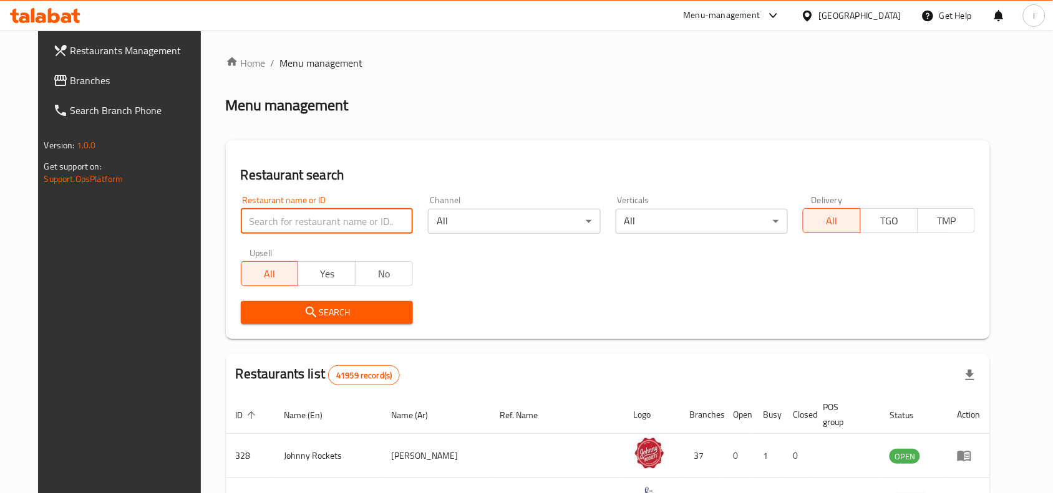
click at [318, 213] on input "search" at bounding box center [327, 221] width 172 height 25
paste input "647537"
type input "647537"
click at [320, 311] on span "Search" at bounding box center [327, 313] width 152 height 16
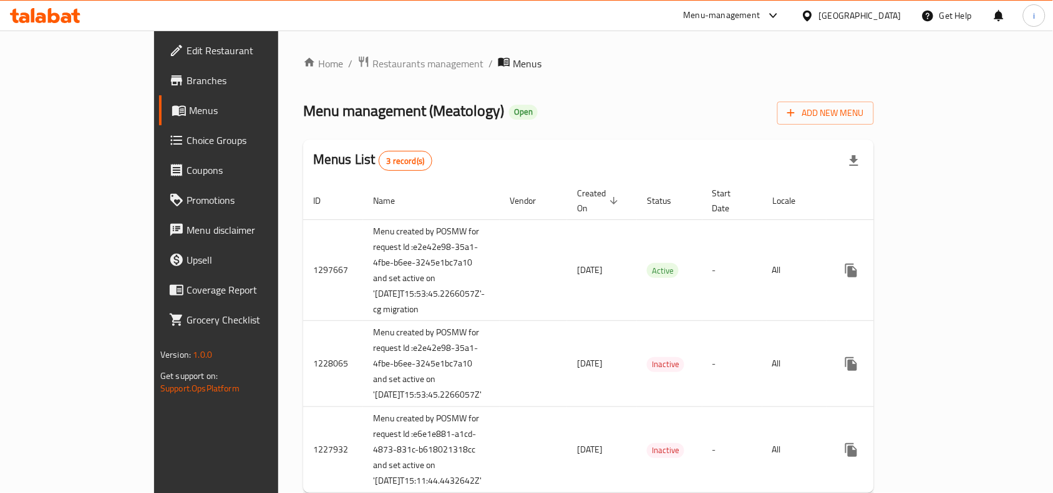
click at [186, 48] on span "Edit Restaurant" at bounding box center [252, 50] width 133 height 15
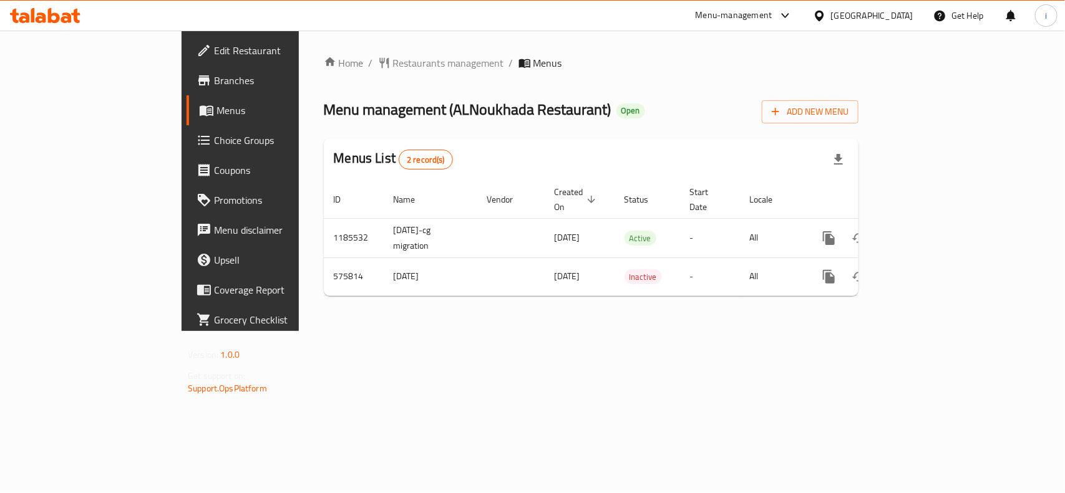
click at [214, 139] on span "Choice Groups" at bounding box center [281, 140] width 135 height 15
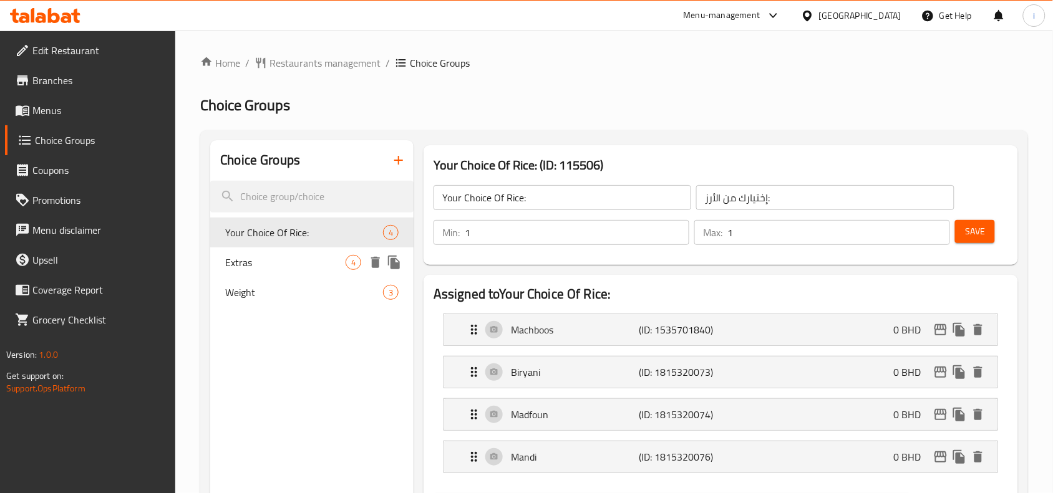
click at [268, 261] on span "Extras" at bounding box center [285, 262] width 120 height 15
type input "Extras"
type input "الاضافات"
type input "0"
type input "4"
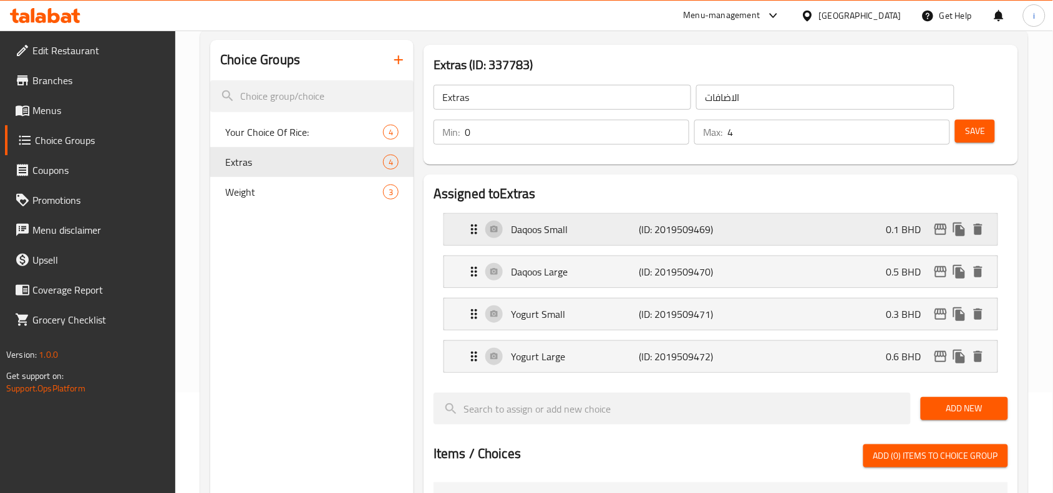
scroll to position [78, 0]
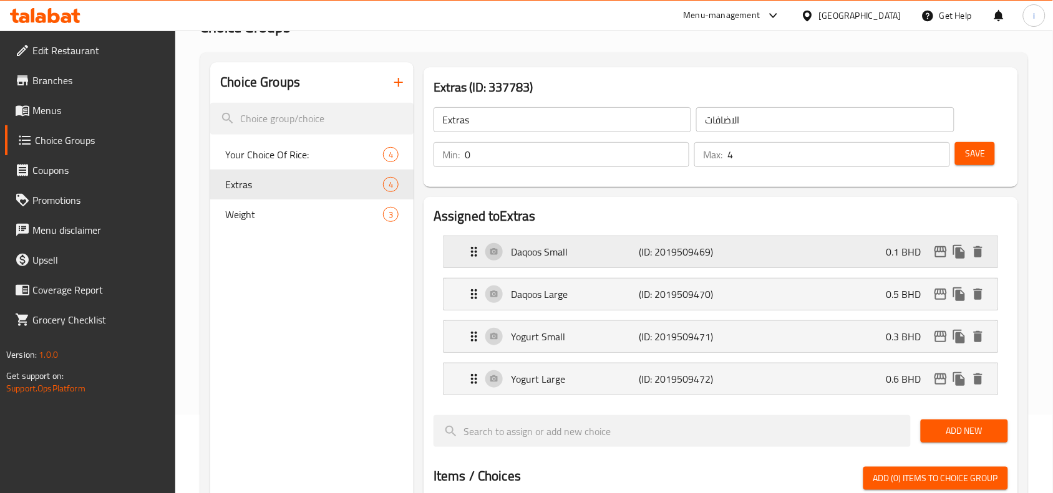
click at [474, 254] on icon "Expand" at bounding box center [474, 251] width 15 height 15
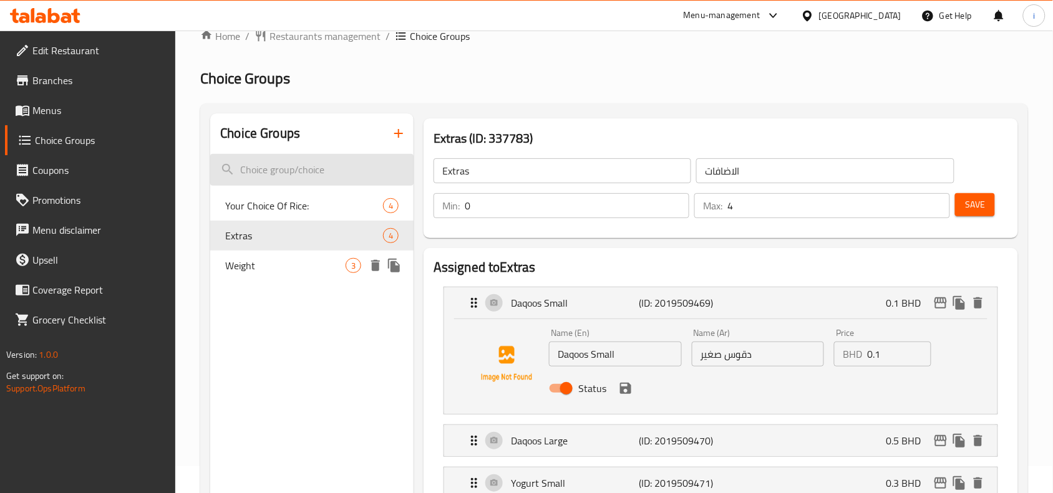
scroll to position [0, 0]
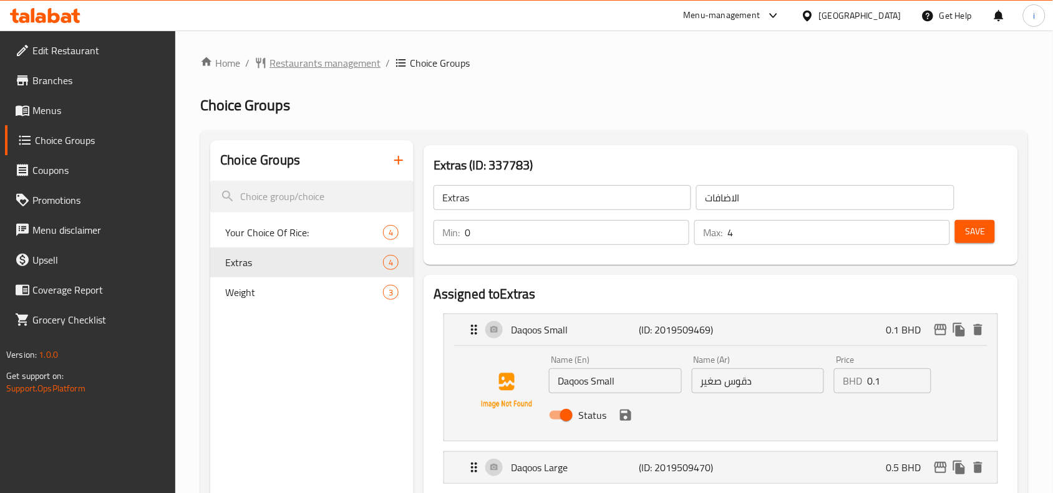
click at [306, 64] on span "Restaurants management" at bounding box center [324, 63] width 111 height 15
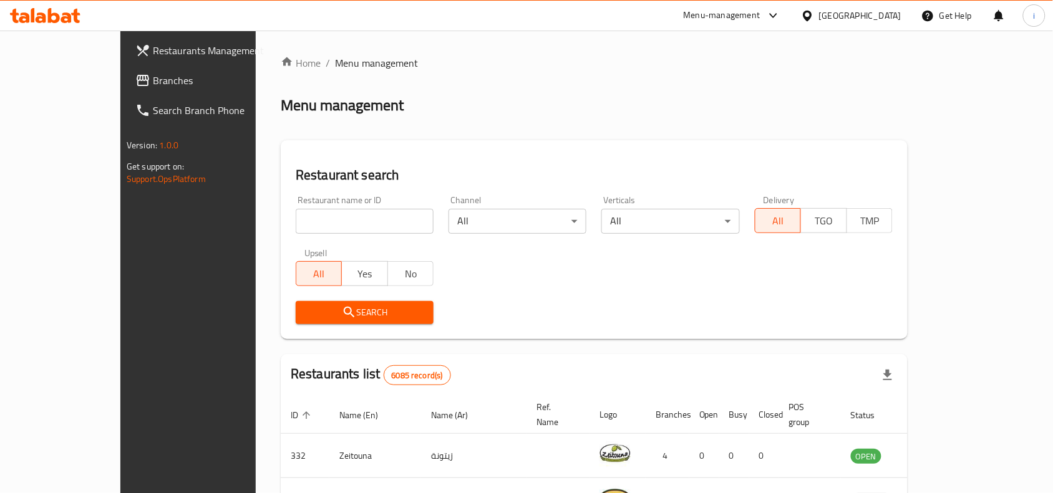
click at [322, 223] on input "search" at bounding box center [365, 221] width 138 height 25
paste input "636693"
type input "636693"
click at [321, 309] on span "Search" at bounding box center [365, 313] width 118 height 16
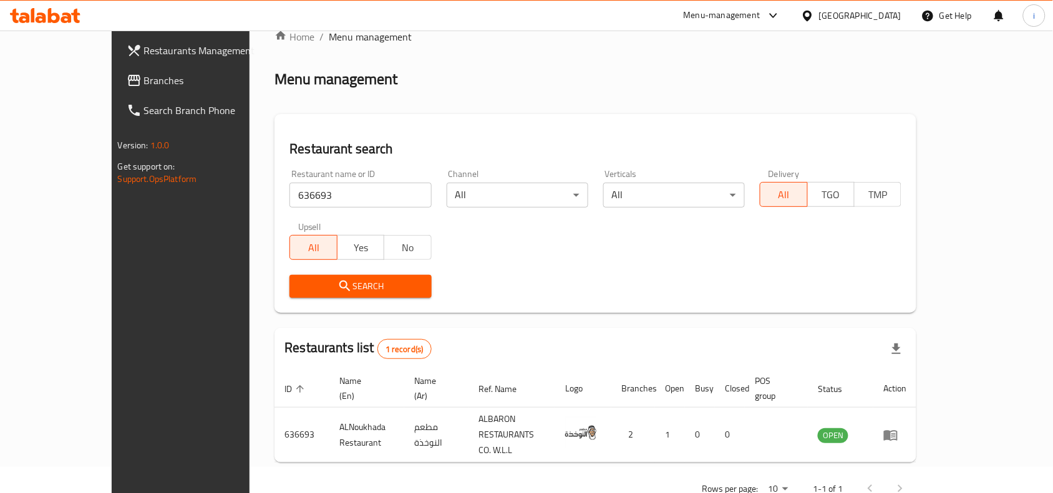
scroll to position [39, 0]
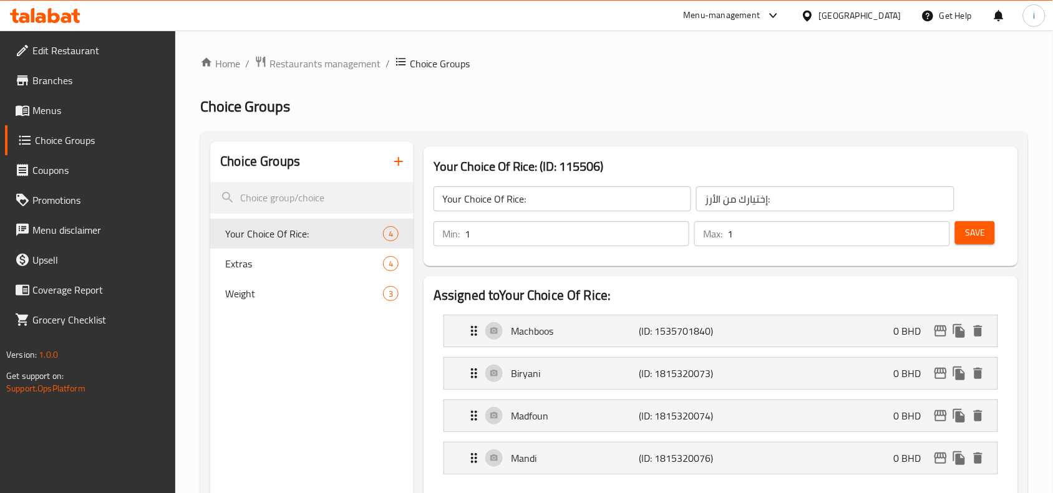
click at [61, 54] on span "Edit Restaurant" at bounding box center [98, 50] width 133 height 15
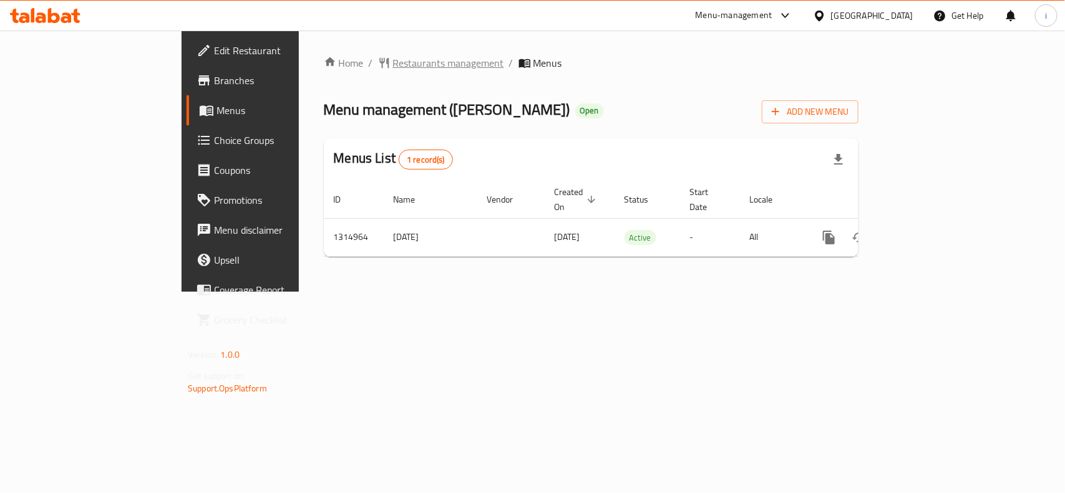
click at [393, 69] on span "Restaurants management" at bounding box center [448, 63] width 111 height 15
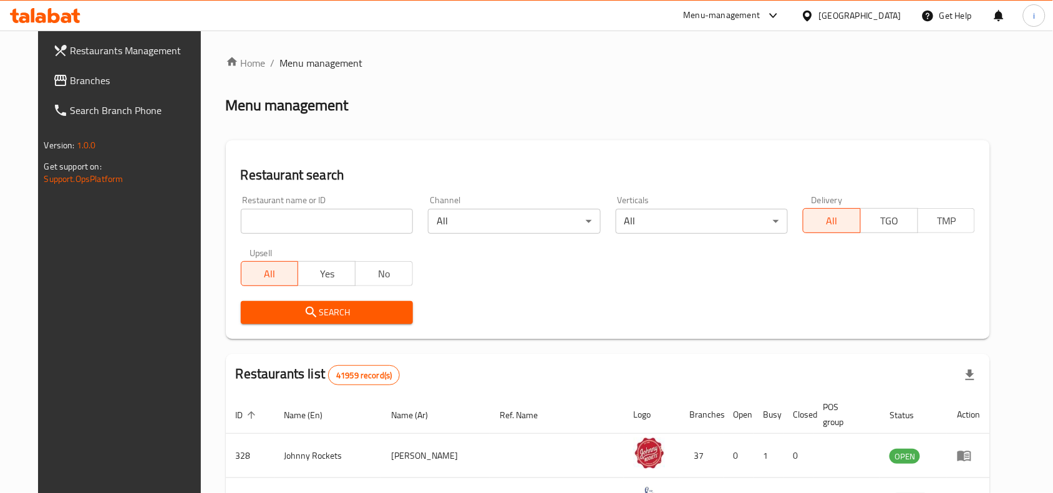
click at [251, 225] on input "search" at bounding box center [327, 221] width 172 height 25
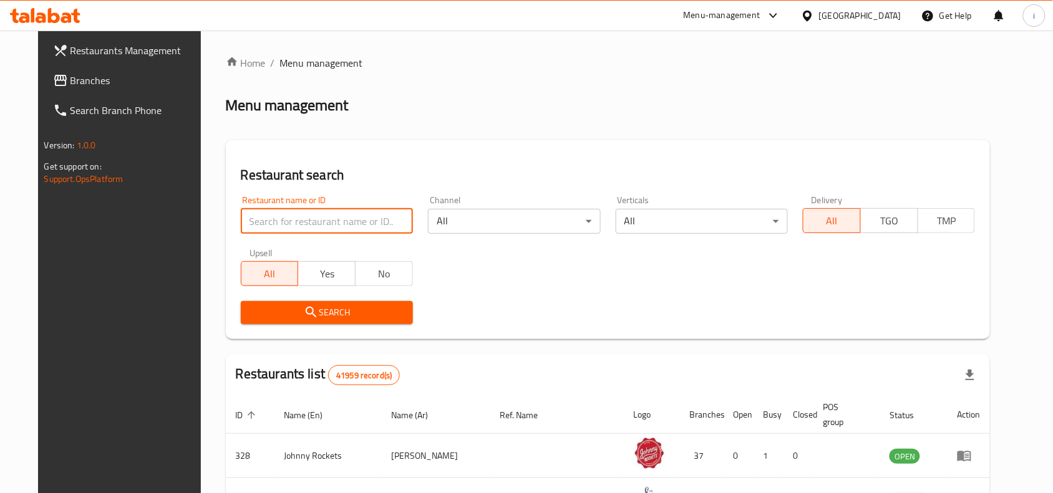
click at [251, 225] on input "search" at bounding box center [327, 221] width 172 height 25
paste input "707031"
type input "707031"
click at [263, 314] on span "Search" at bounding box center [327, 313] width 152 height 16
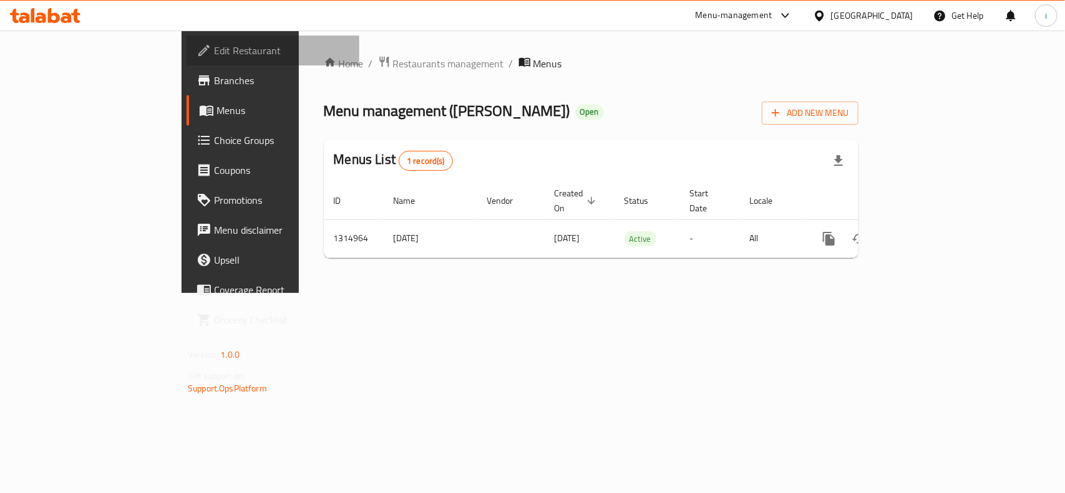
click at [214, 47] on span "Edit Restaurant" at bounding box center [281, 50] width 135 height 15
